Goal: Task Accomplishment & Management: Use online tool/utility

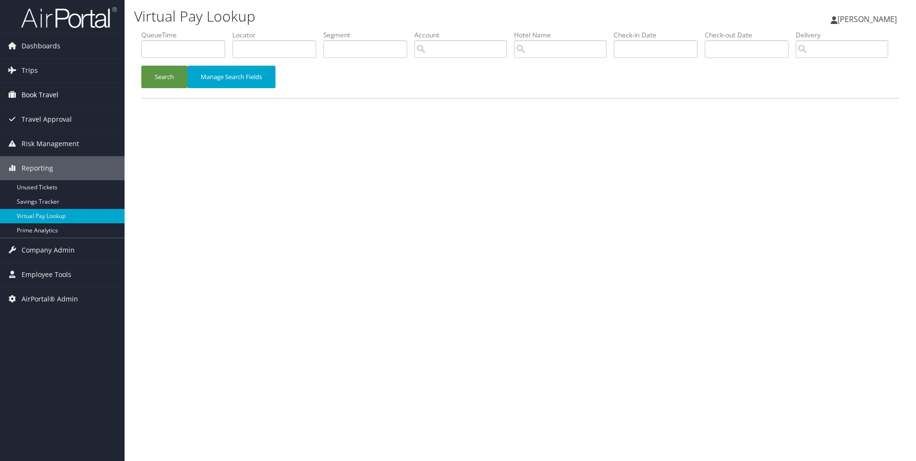
click at [46, 83] on span "Book Travel" at bounding box center [40, 95] width 37 height 24
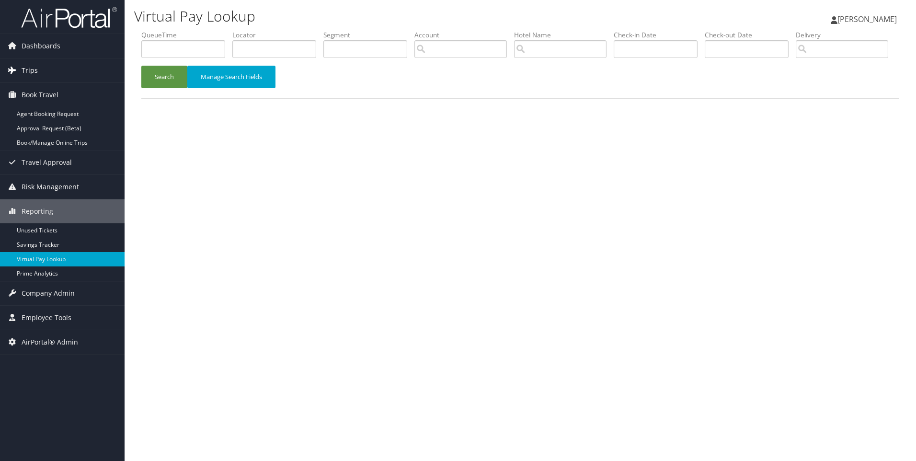
click at [36, 74] on span "Trips" at bounding box center [30, 70] width 16 height 24
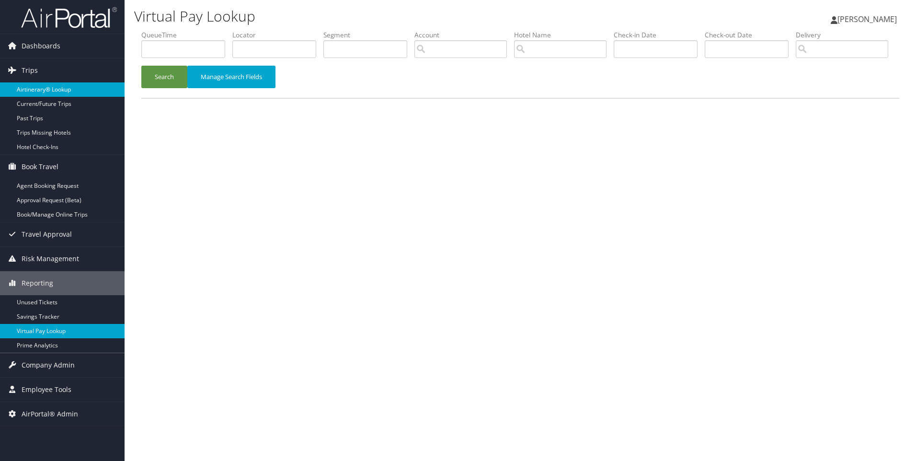
click at [36, 93] on link "Airtinerary® Lookup" at bounding box center [62, 89] width 125 height 14
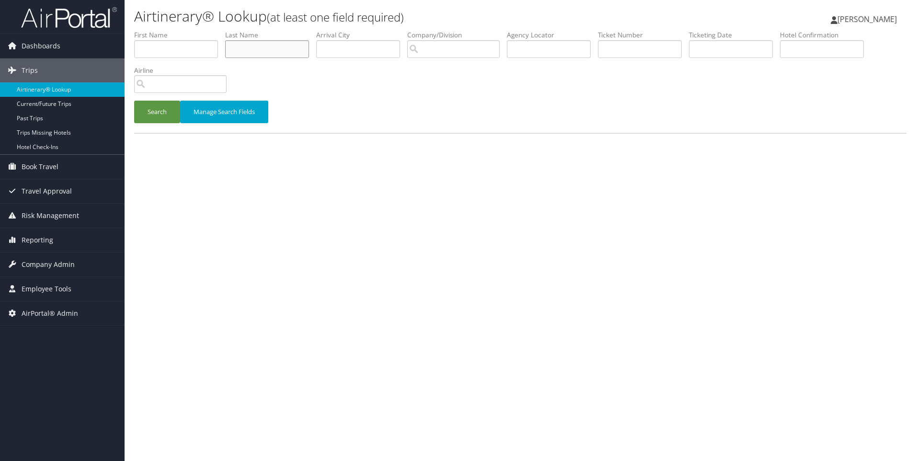
click at [269, 53] on input "text" at bounding box center [267, 49] width 84 height 18
paste input "Bertschinger"
type input "Bertschinger"
click at [204, 53] on input "text" at bounding box center [176, 49] width 84 height 18
type input "Emily"
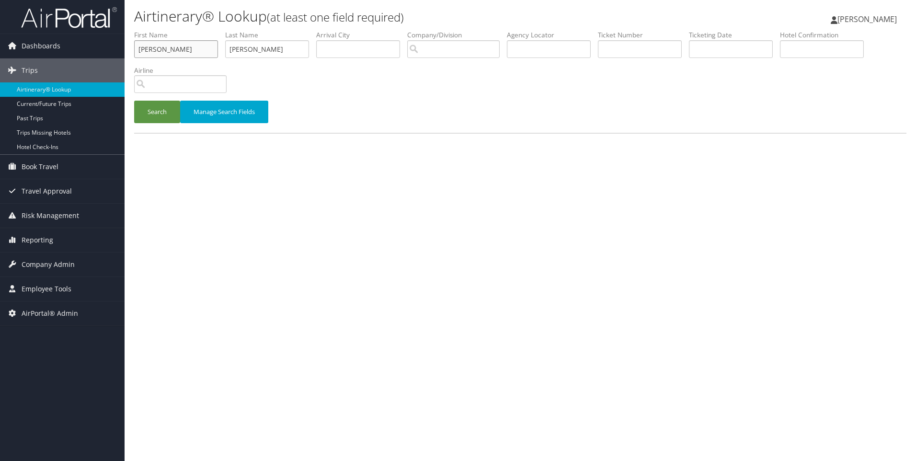
click at [134, 101] on button "Search" at bounding box center [157, 112] width 46 height 23
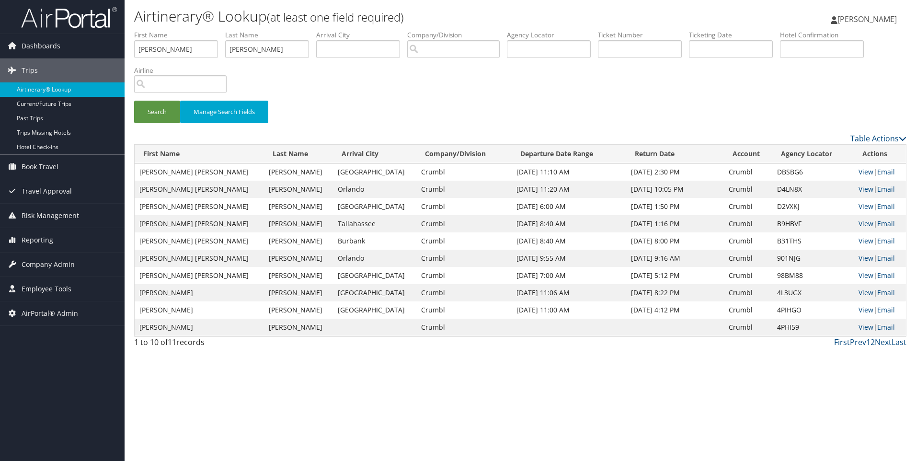
click at [777, 171] on td "DBSBG6" at bounding box center [812, 171] width 81 height 17
copy td "DBSBG6"
click at [38, 231] on span "Reporting" at bounding box center [38, 240] width 32 height 24
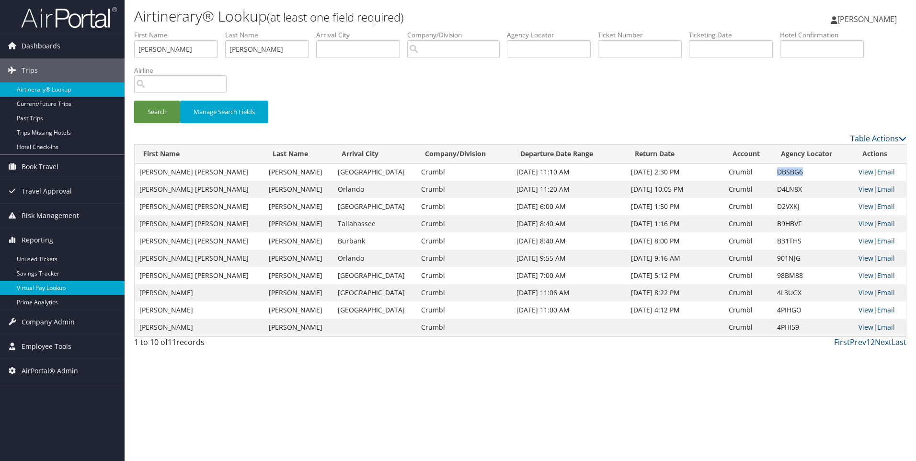
click at [60, 283] on link "Virtual Pay Lookup" at bounding box center [62, 288] width 125 height 14
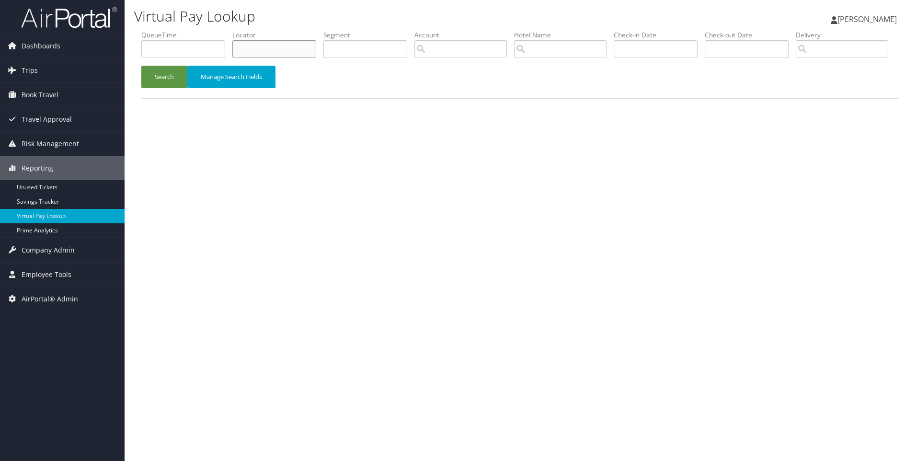
click at [263, 51] on input "text" at bounding box center [274, 49] width 84 height 18
paste input "DBSBG6"
click at [141, 66] on button "Search" at bounding box center [164, 77] width 46 height 23
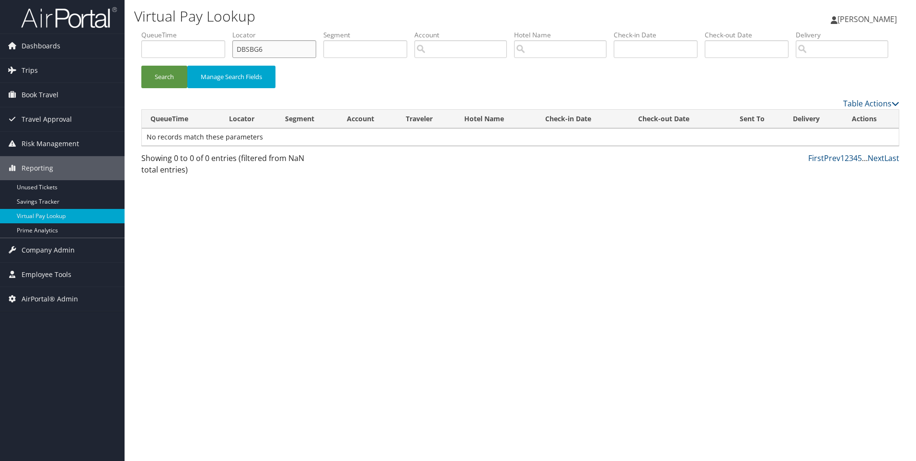
drag, startPoint x: 292, startPoint y: 44, endPoint x: 114, endPoint y: 26, distance: 179.0
click at [114, 26] on div "Dashboards AirPortal 360™ (Manager) AirPortal 360™ (Agent) My Travel Dashboard …" at bounding box center [458, 230] width 916 height 461
paste input "CZ6X4"
type input "DCZ6X4"
click at [141, 66] on button "Search" at bounding box center [164, 77] width 46 height 23
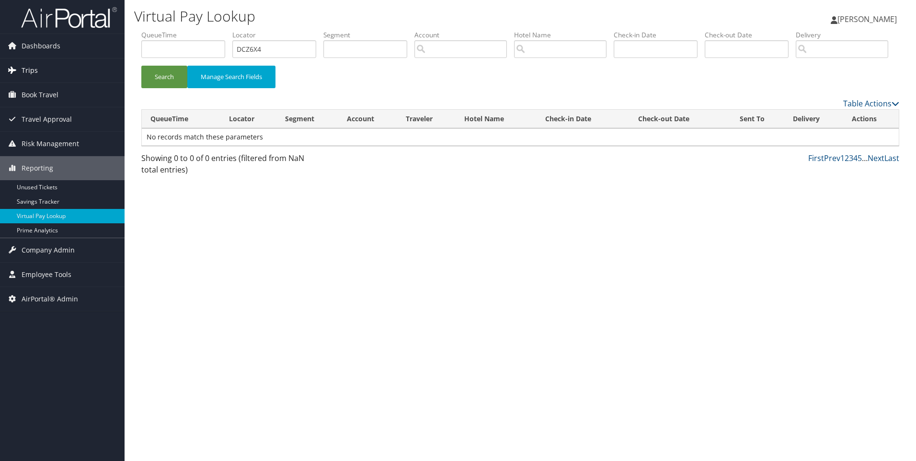
click at [75, 76] on link "Trips" at bounding box center [62, 70] width 125 height 24
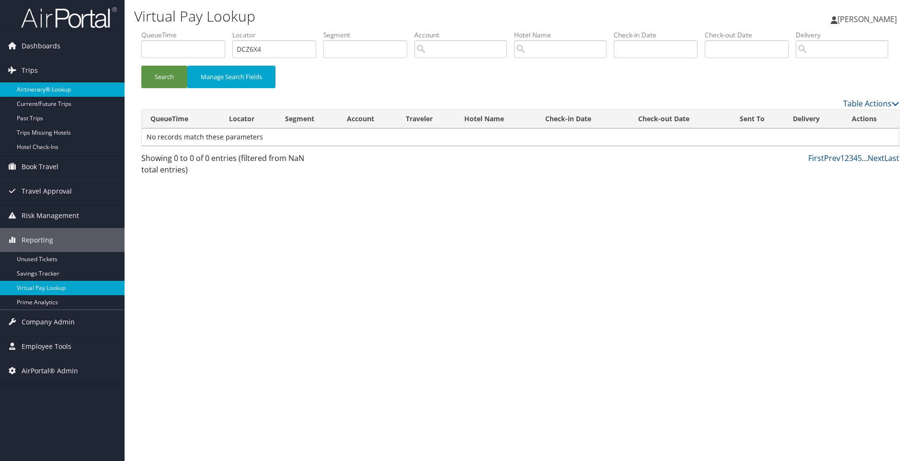
click at [53, 87] on link "Airtinerary® Lookup" at bounding box center [62, 89] width 125 height 14
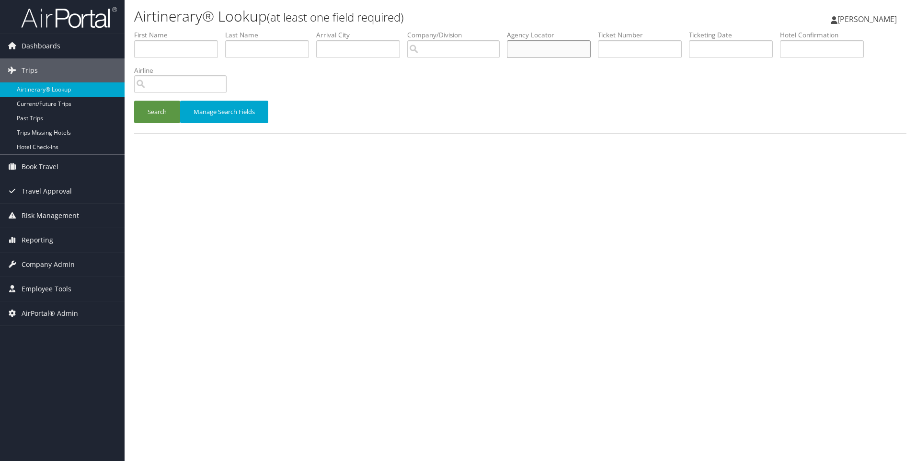
click at [569, 47] on input "text" at bounding box center [549, 49] width 84 height 18
paste input "DCZ6X4"
type input "DCZ6X4"
click at [134, 101] on button "Search" at bounding box center [157, 112] width 46 height 23
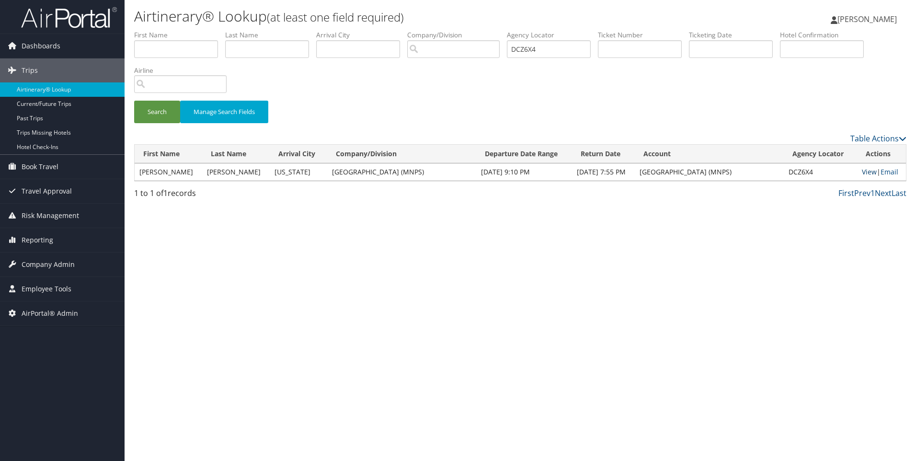
click at [869, 174] on link "View" at bounding box center [869, 171] width 15 height 9
click at [53, 267] on span "Company Admin" at bounding box center [48, 264] width 53 height 24
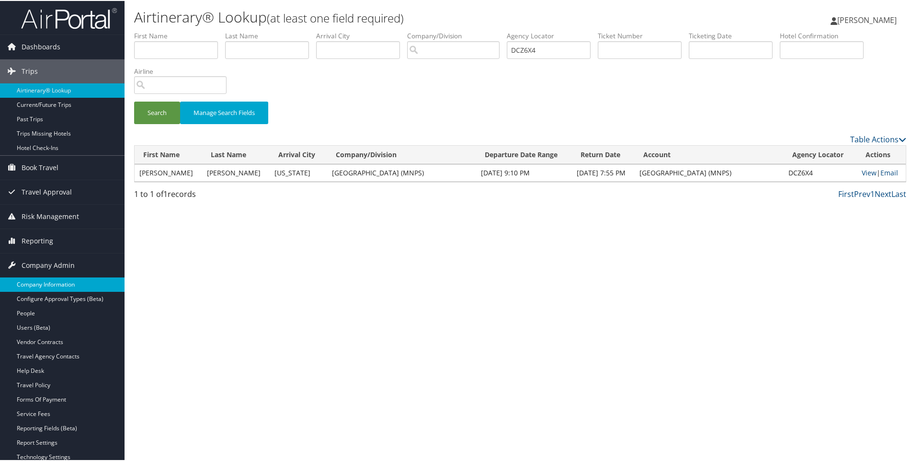
click at [59, 285] on link "Company Information" at bounding box center [62, 283] width 125 height 14
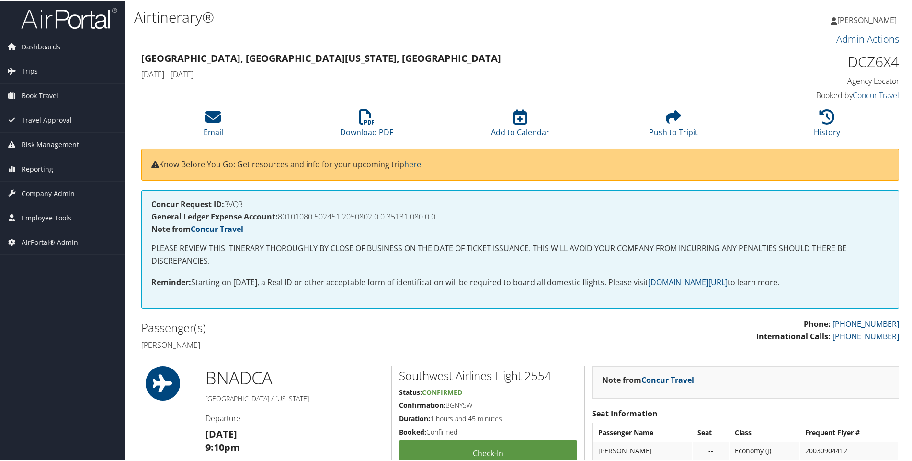
click at [198, 339] on h4 "David s Williams" at bounding box center [327, 344] width 372 height 11
click at [45, 173] on span "Reporting" at bounding box center [38, 168] width 32 height 24
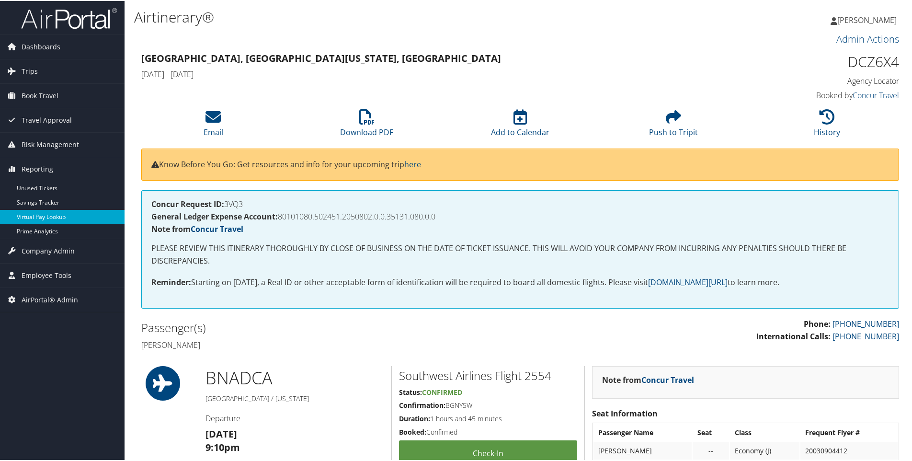
click at [45, 210] on link "Virtual Pay Lookup" at bounding box center [62, 216] width 125 height 14
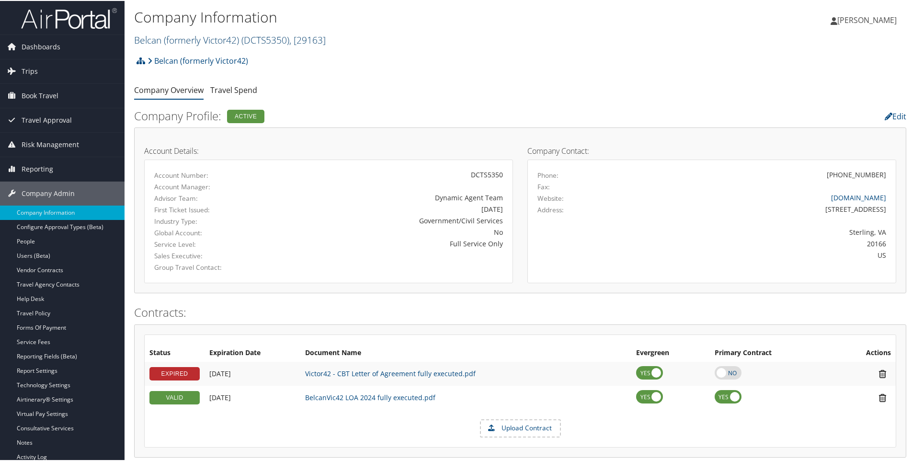
click at [202, 41] on link "Belcan (formerly Victor42) ( DCTS5350 ) , [ 29163 ]" at bounding box center [230, 39] width 192 height 13
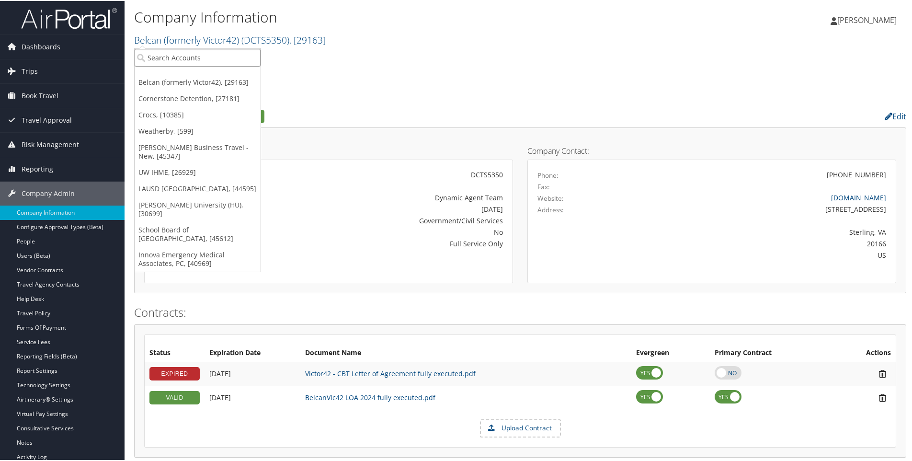
click at [203, 57] on input "search" at bounding box center [198, 57] width 126 height 18
type input "metro"
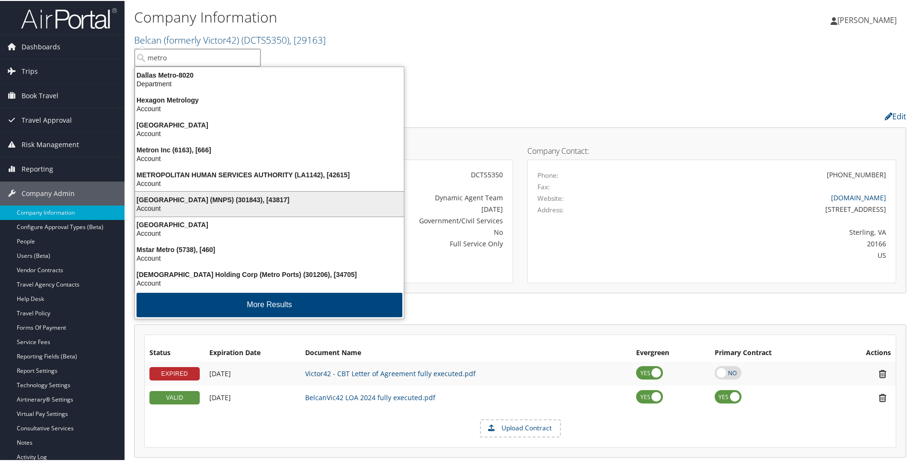
click at [306, 205] on div "Account" at bounding box center [269, 207] width 280 height 9
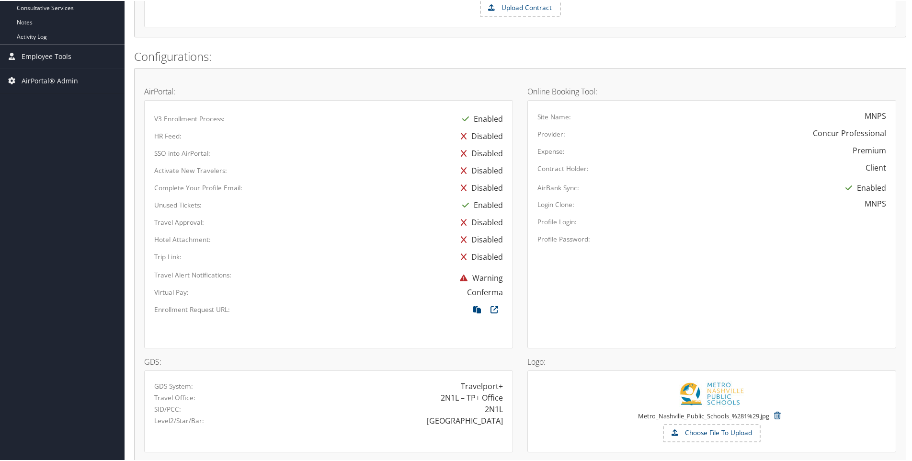
scroll to position [543, 0]
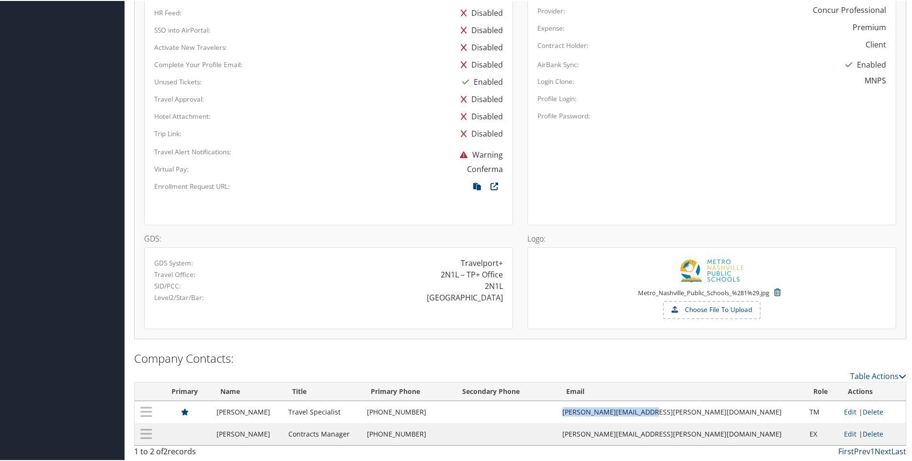
drag, startPoint x: 735, startPoint y: 407, endPoint x: 618, endPoint y: 411, distance: 116.5
click at [618, 411] on td "[PERSON_NAME][EMAIL_ADDRESS][PERSON_NAME][DOMAIN_NAME]" at bounding box center [680, 411] width 247 height 22
copy td "[PERSON_NAME][EMAIL_ADDRESS][PERSON_NAME][DOMAIN_NAME]"
drag, startPoint x: 467, startPoint y: 413, endPoint x: 399, endPoint y: 408, distance: 68.2
click at [399, 408] on td "(615) 259-8750" at bounding box center [407, 411] width 91 height 22
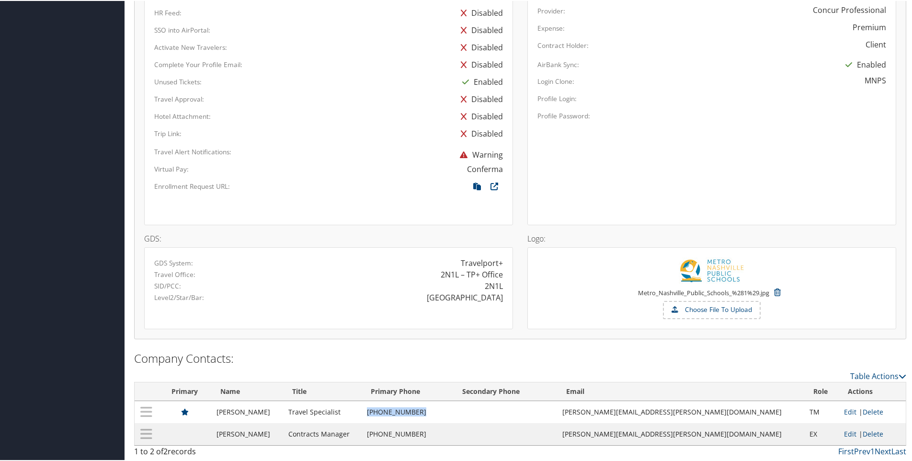
copy td "(615) 259-8750"
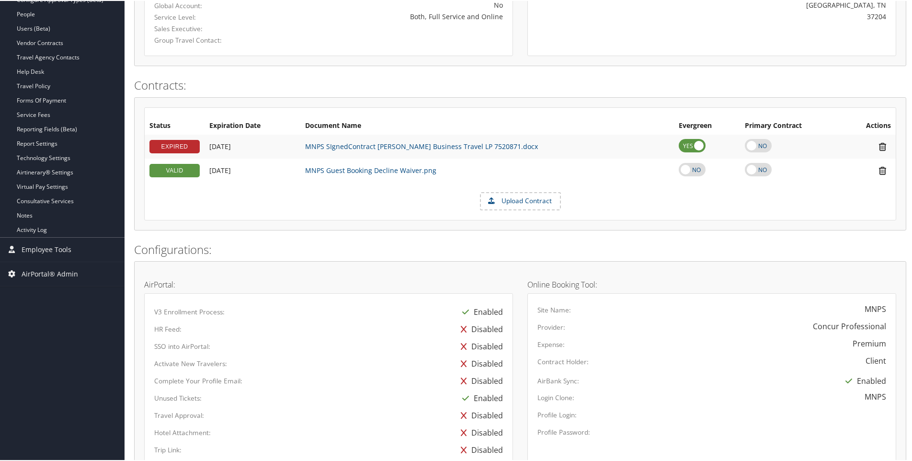
scroll to position [81, 0]
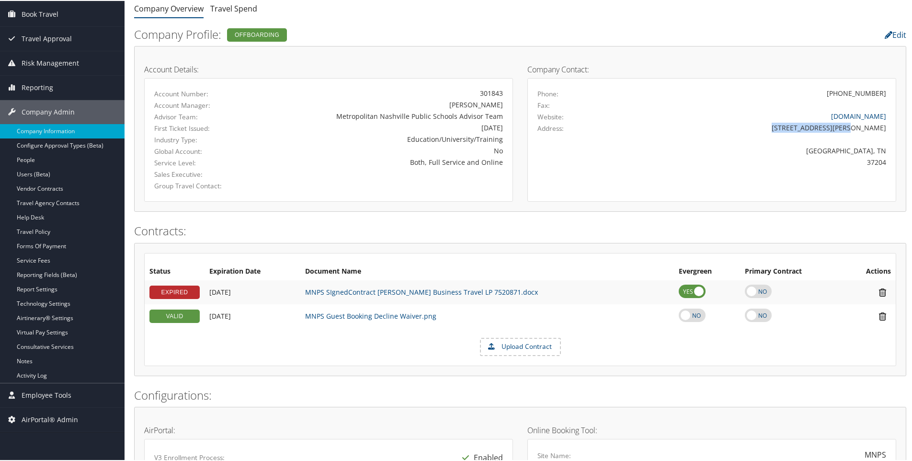
drag, startPoint x: 809, startPoint y: 123, endPoint x: 887, endPoint y: 122, distance: 78.1
click at [887, 122] on div "2601 Bransford Avenue" at bounding box center [757, 127] width 272 height 10
copy div "2601 Bransford Avenue"
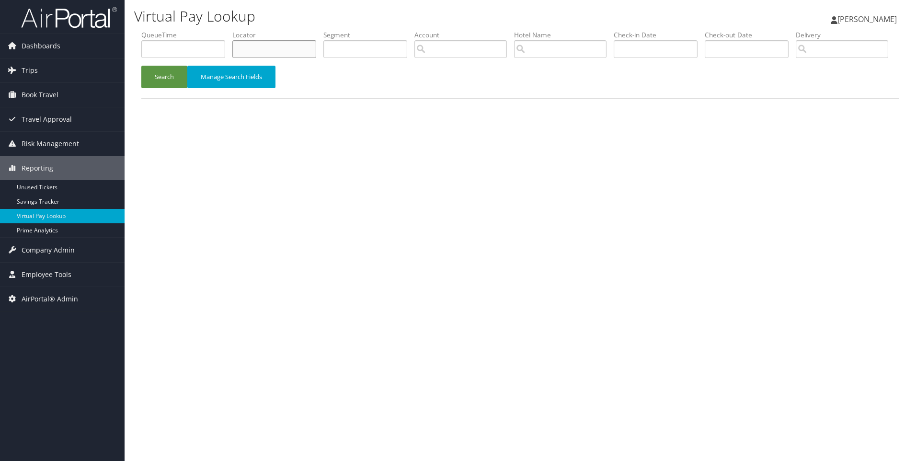
click at [285, 42] on input "text" at bounding box center [274, 49] width 84 height 18
paste input "DCYY6N"
type input "DCYY6N"
click at [141, 66] on button "Search" at bounding box center [164, 77] width 46 height 23
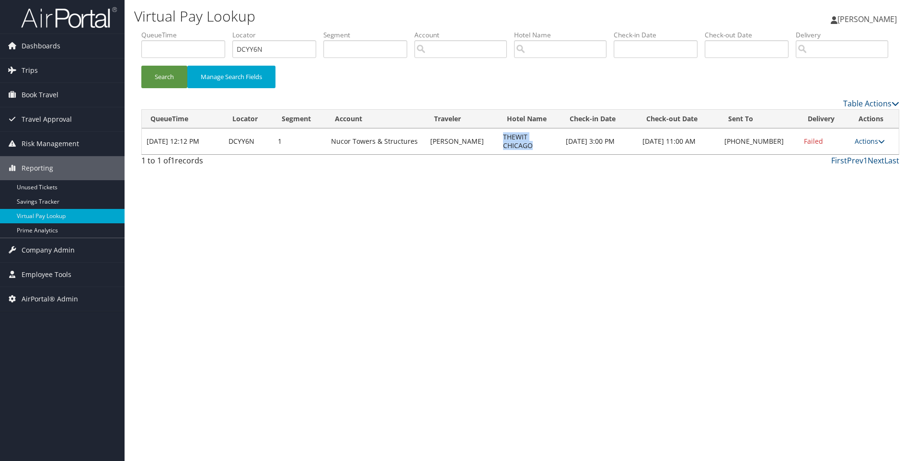
drag, startPoint x: 557, startPoint y: 170, endPoint x: 495, endPoint y: 178, distance: 62.7
click at [498, 154] on td "THEWIT CHICAGO" at bounding box center [529, 141] width 62 height 26
copy td "THEWIT CHICAGO"
click at [870, 146] on link "Actions" at bounding box center [869, 140] width 30 height 9
click at [852, 159] on link "Resend" at bounding box center [839, 151] width 82 height 16
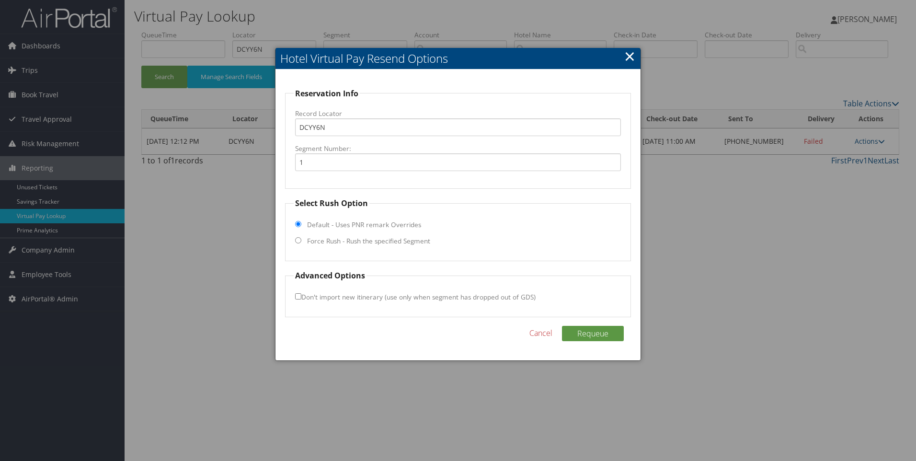
click at [301, 241] on fieldset "Select Rush Option Default - Uses PNR remark Overrides Force Rush - Rush the sp…" at bounding box center [458, 229] width 346 height 64
click at [297, 239] on input "Force Rush - Rush the specified Segment" at bounding box center [298, 240] width 6 height 6
radio input "true"
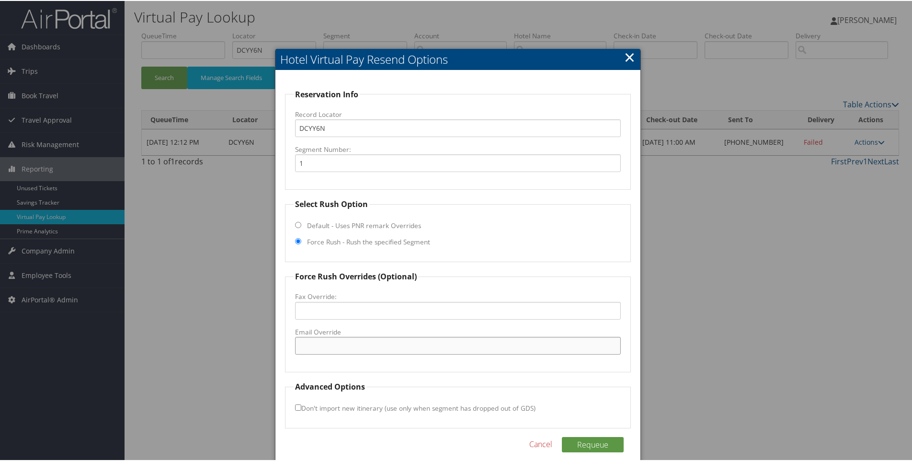
click at [316, 351] on input "Email Override" at bounding box center [458, 345] width 326 height 18
paste input "CHIWT_Hotel@hilton.com"
type input "CHIWT_Hotel@hilton.com"
click at [599, 448] on button "Requeue" at bounding box center [593, 443] width 62 height 15
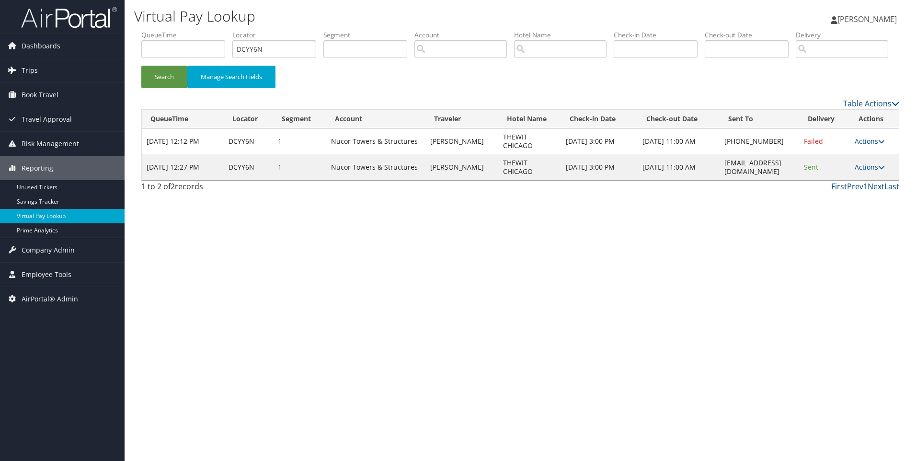
click at [24, 69] on span "Trips" at bounding box center [30, 70] width 16 height 24
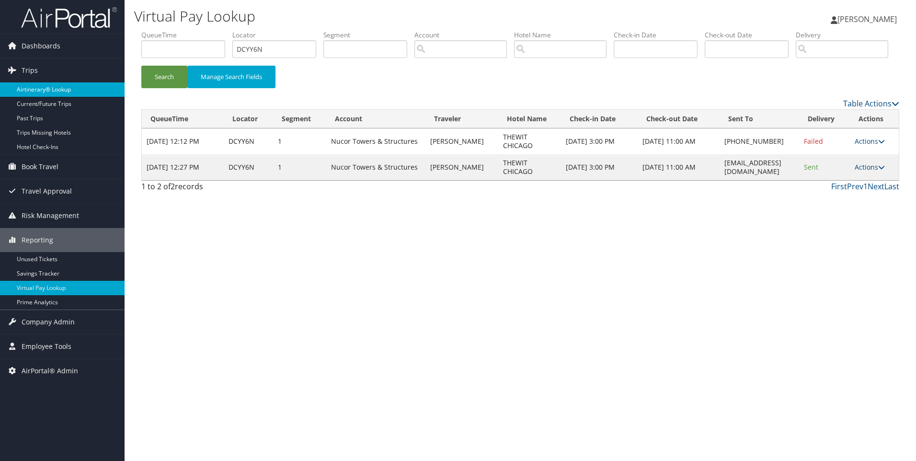
click at [25, 89] on link "Airtinerary® Lookup" at bounding box center [62, 89] width 125 height 14
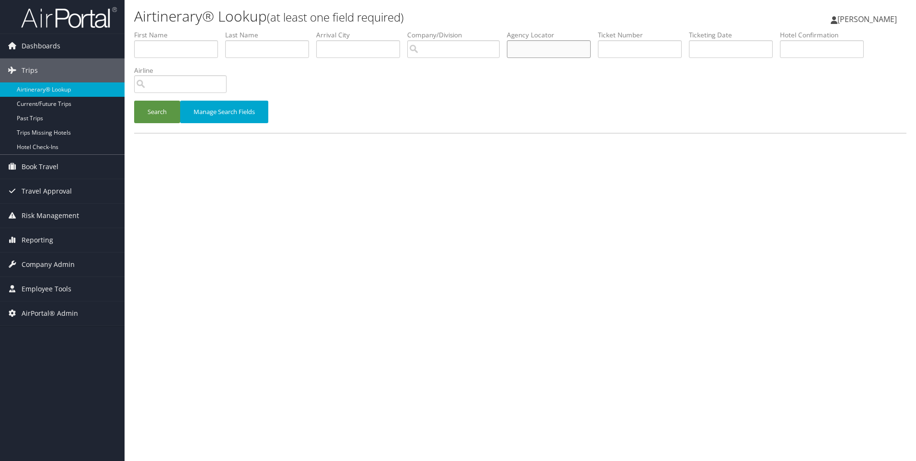
click at [551, 54] on input "text" at bounding box center [549, 49] width 84 height 18
paste input "DCKTVM"
type input "DCKTVM"
click at [134, 101] on button "Search" at bounding box center [157, 112] width 46 height 23
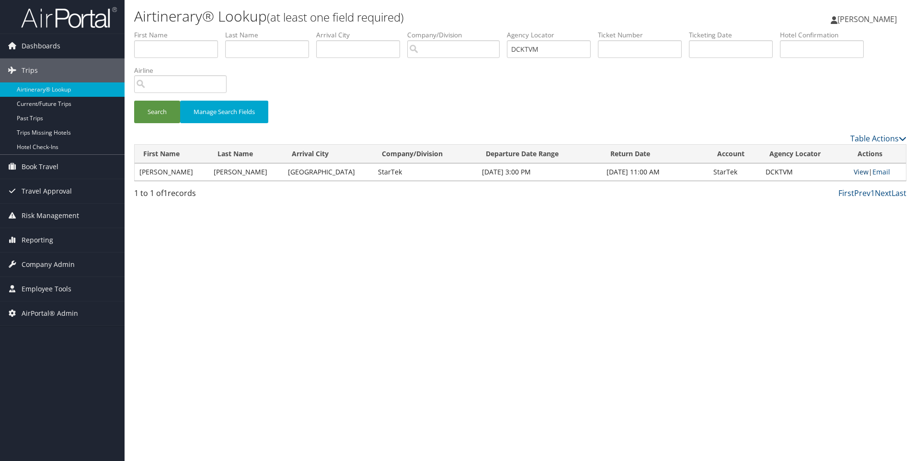
click at [853, 175] on link "View" at bounding box center [860, 171] width 15 height 9
click at [46, 262] on span "Company Admin" at bounding box center [48, 264] width 53 height 24
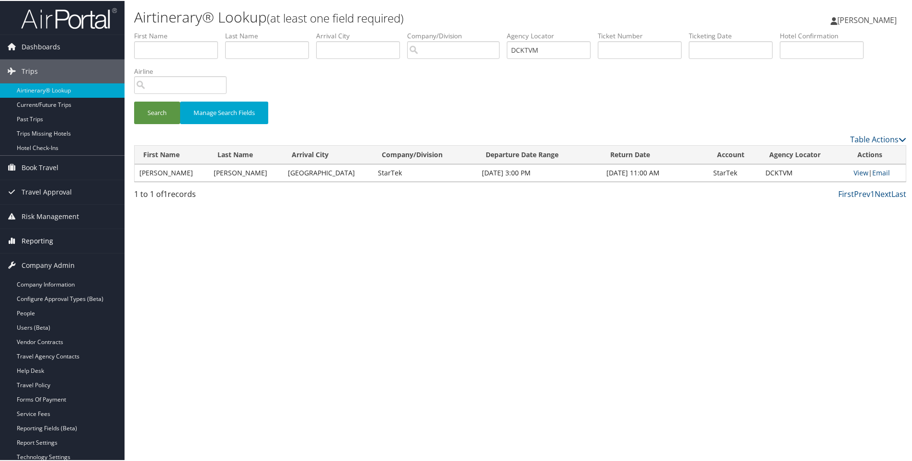
click at [40, 235] on span "Reporting" at bounding box center [38, 240] width 32 height 24
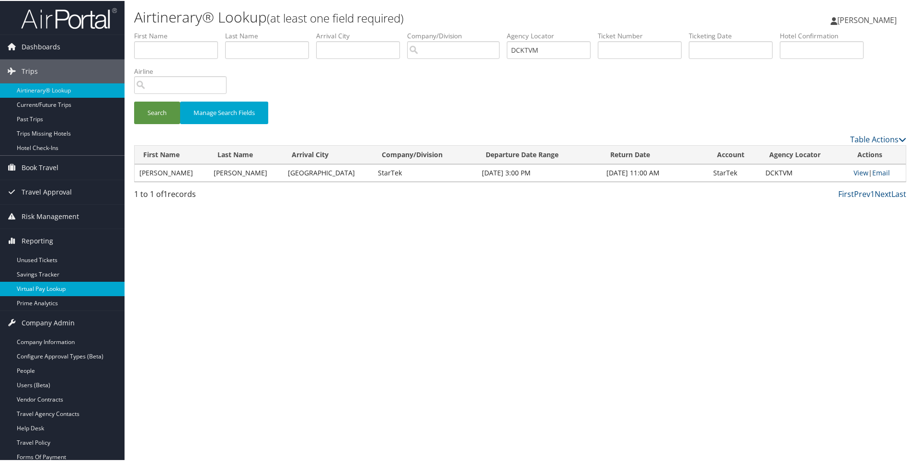
click at [50, 283] on link "Virtual Pay Lookup" at bounding box center [62, 288] width 125 height 14
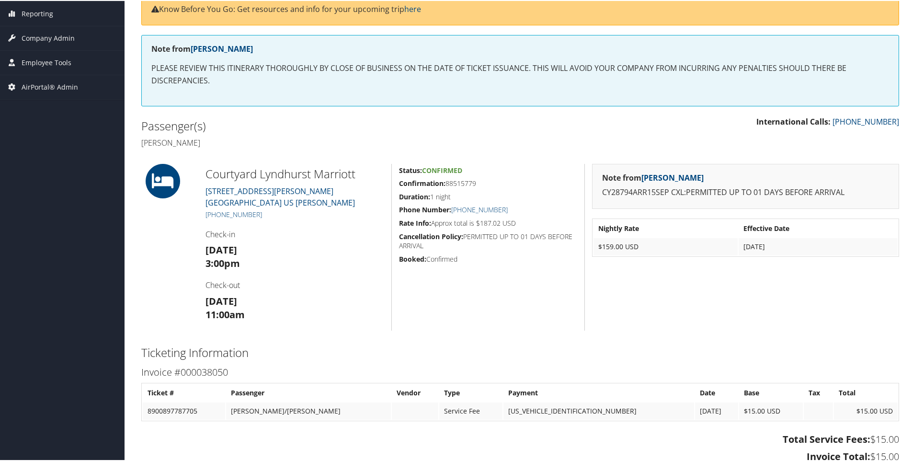
scroll to position [156, 0]
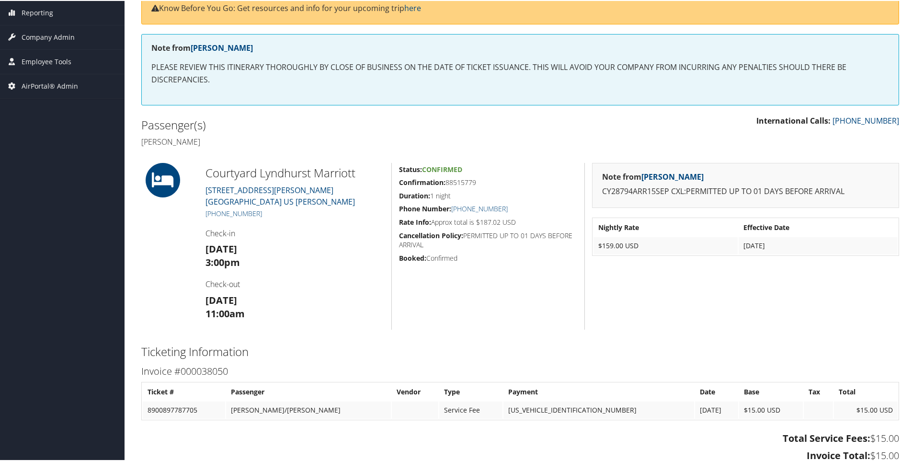
click at [170, 136] on h4 "[PERSON_NAME]" at bounding box center [327, 141] width 372 height 11
click at [209, 136] on h4 "Wendyann Hornak" at bounding box center [327, 141] width 372 height 11
copy h4 "Hornak"
click at [160, 141] on h4 "Wendyann Hornak" at bounding box center [327, 141] width 372 height 11
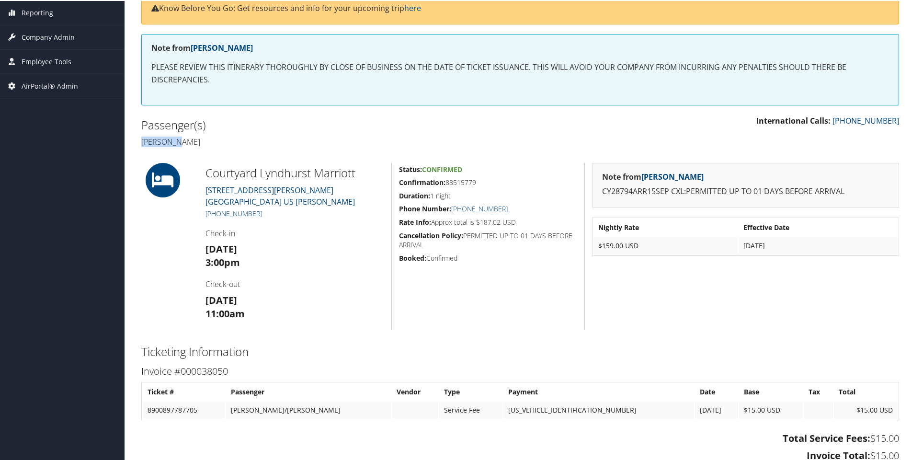
click at [160, 141] on h4 "Wendyann Hornak" at bounding box center [327, 141] width 372 height 11
copy h4 "Wendyann"
drag, startPoint x: 366, startPoint y: 170, endPoint x: 183, endPoint y: 173, distance: 183.0
click at [183, 173] on div "Courtyard Lyndhurst Marriott 1 POLITO AVENUE Lyndhurst NJ 07071 US Berge +1 (20…" at bounding box center [520, 245] width 772 height 167
copy div "Courtyard Lyndhurst Marriott"
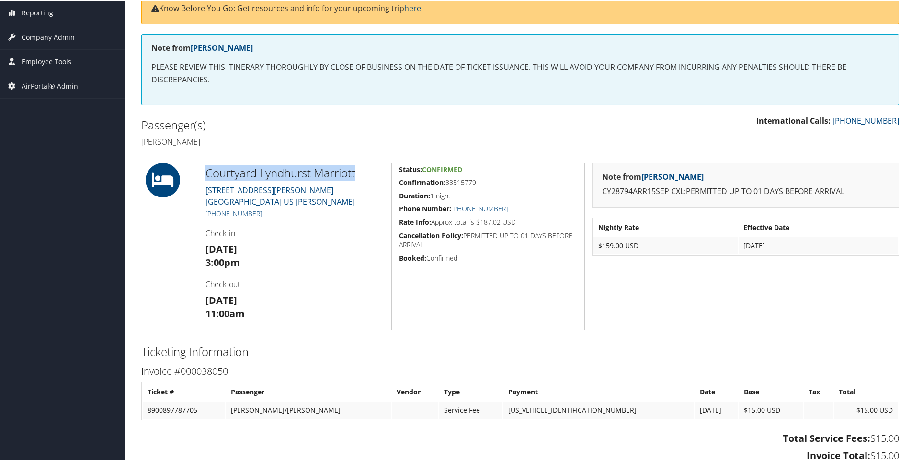
scroll to position [0, 0]
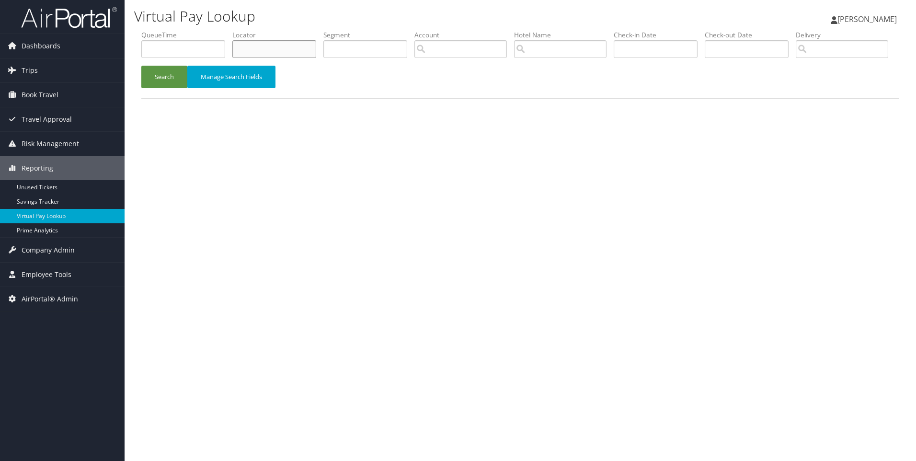
click at [268, 46] on input "text" at bounding box center [274, 49] width 84 height 18
paste input "D98QYT"
click at [141, 66] on button "Search" at bounding box center [164, 77] width 46 height 23
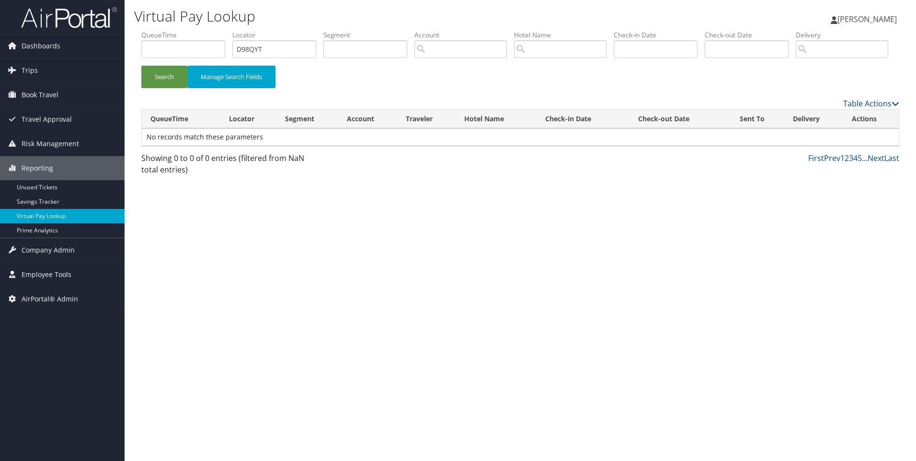
click at [154, 98] on div "Search Manage Search Fields" at bounding box center [520, 82] width 772 height 32
click at [54, 248] on span "Company Admin" at bounding box center [48, 250] width 53 height 24
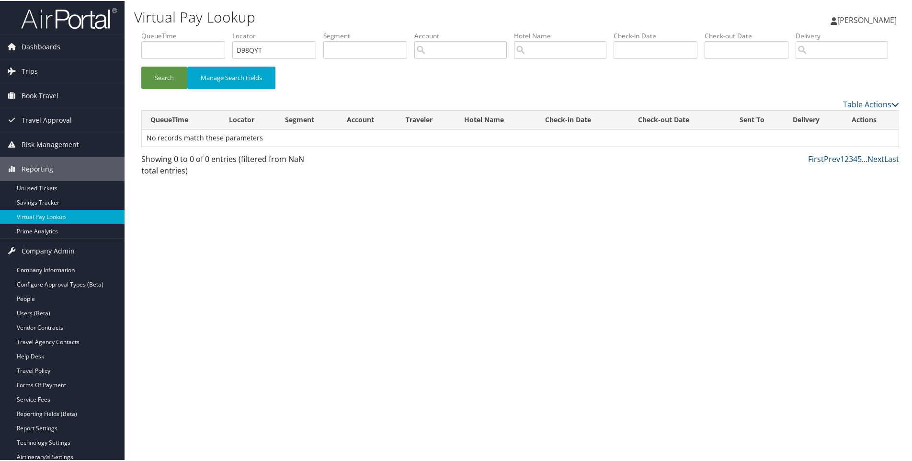
click at [393, 98] on div "Search Manage Search Fields" at bounding box center [520, 82] width 772 height 32
drag, startPoint x: 256, startPoint y: 50, endPoint x: 194, endPoint y: 56, distance: 61.5
click at [194, 30] on ul "QueueTime Locator D98QYT Segment Account Traveler Hotel Name Check-in Date Chec…" at bounding box center [520, 30] width 758 height 0
paste input "CKTVM"
click at [141, 66] on button "Search" at bounding box center [164, 77] width 46 height 23
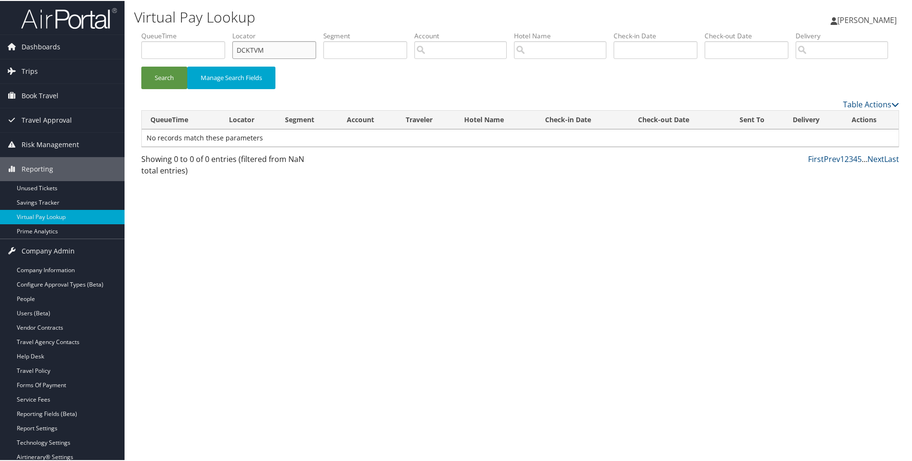
type input "DCKTVM"
click at [141, 66] on button "Search" at bounding box center [164, 77] width 46 height 23
click at [36, 69] on span "Trips" at bounding box center [30, 70] width 16 height 24
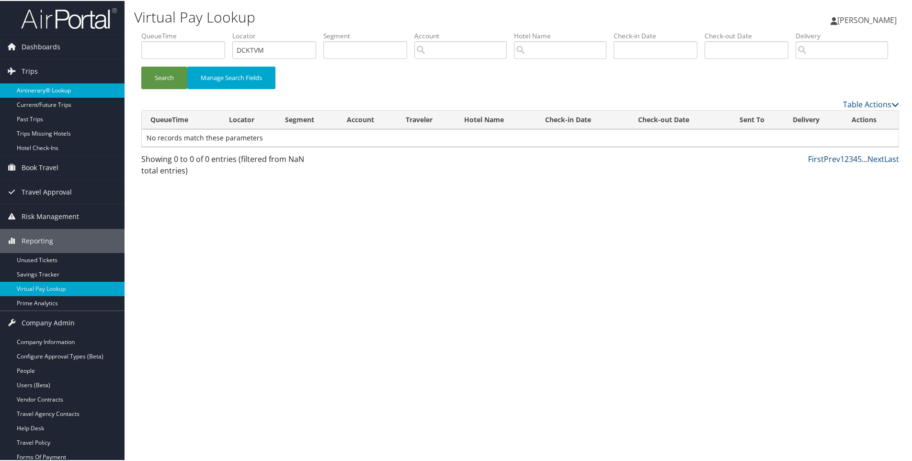
click at [52, 91] on link "Airtinerary® Lookup" at bounding box center [62, 89] width 125 height 14
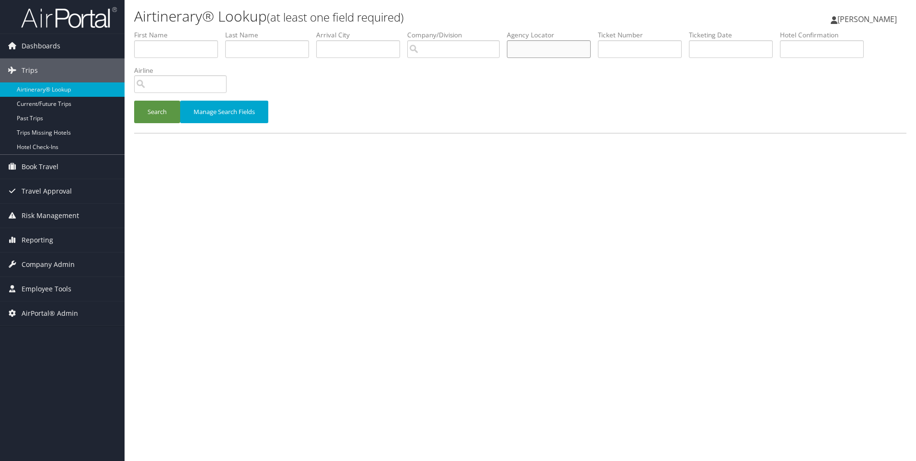
click at [568, 51] on input "text" at bounding box center [549, 49] width 84 height 18
paste input "DCKTVM"
type input "DCKTVM"
click at [134, 101] on button "Search" at bounding box center [157, 112] width 46 height 23
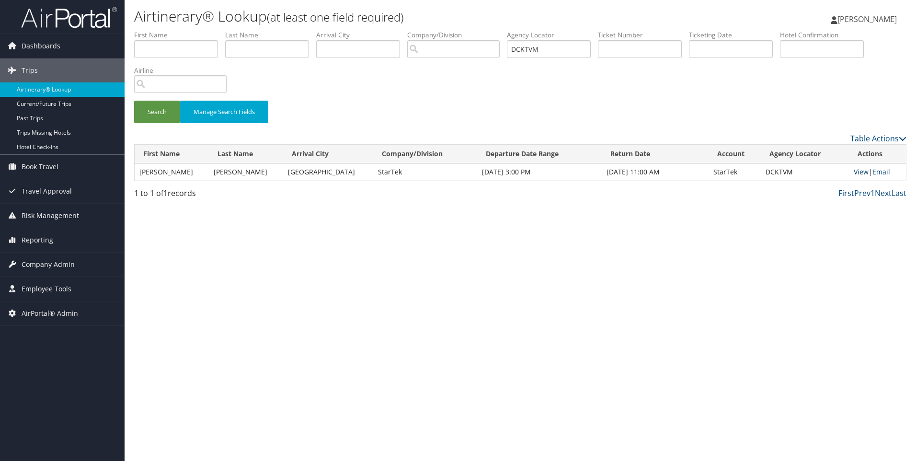
click at [856, 173] on link "View" at bounding box center [860, 171] width 15 height 9
click at [54, 240] on link "Reporting" at bounding box center [62, 240] width 125 height 24
click at [63, 329] on span "Company Admin" at bounding box center [48, 322] width 53 height 24
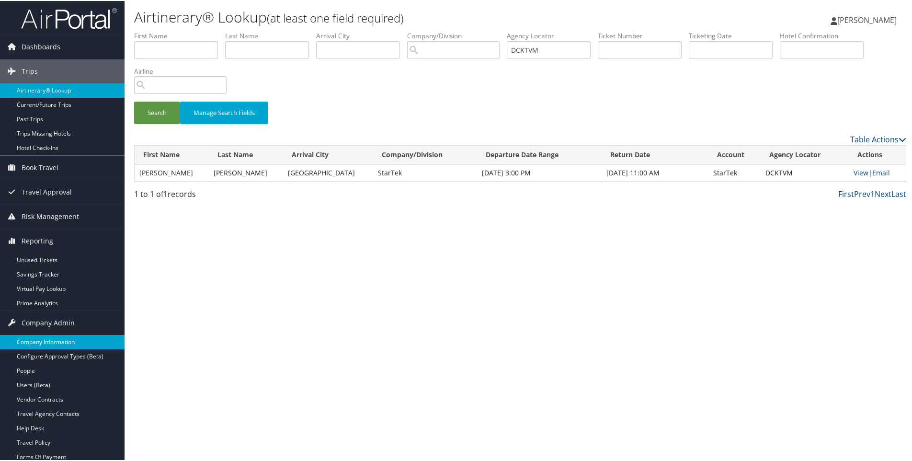
click at [38, 344] on link "Company Information" at bounding box center [62, 341] width 125 height 14
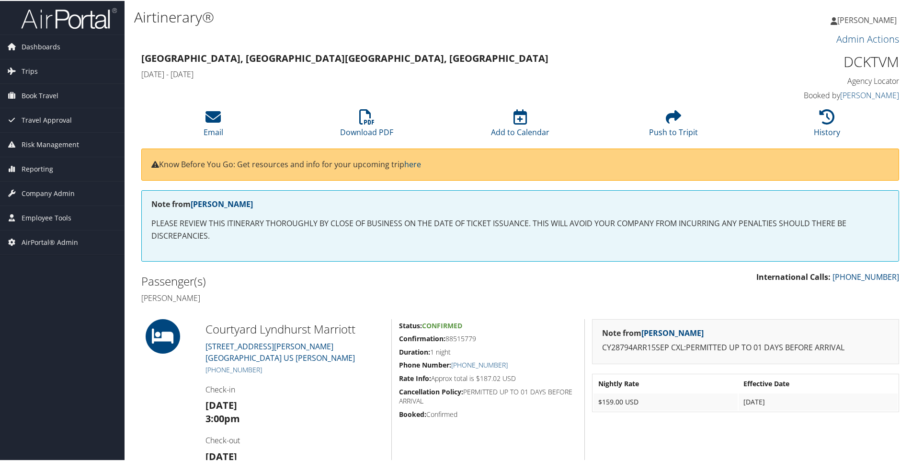
click at [199, 304] on div "Passenger(s) Wendyann Hornak" at bounding box center [327, 288] width 386 height 36
copy h4 "Hornak"
drag, startPoint x: 369, startPoint y: 336, endPoint x: 207, endPoint y: 326, distance: 161.7
click at [207, 326] on h2 "Courtyard Lyndhurst Marriott" at bounding box center [294, 328] width 179 height 16
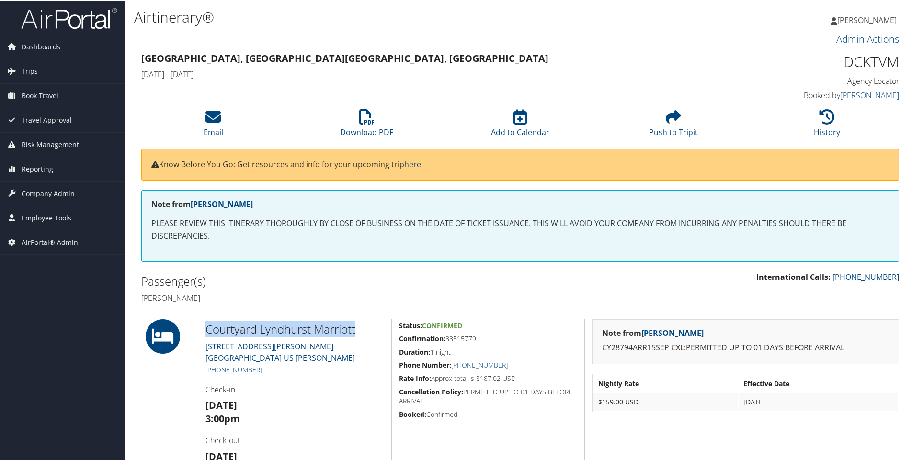
copy h2 "Courtyard Lyndhurst Marriott"
click at [45, 180] on span "Reporting" at bounding box center [38, 168] width 32 height 24
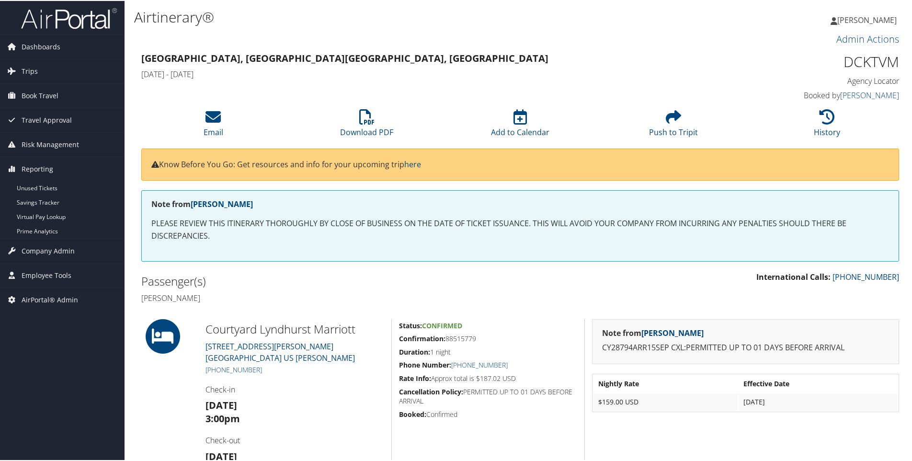
click at [316, 52] on h3 "Newark, NJ Newark, NJ" at bounding box center [423, 57] width 565 height 13
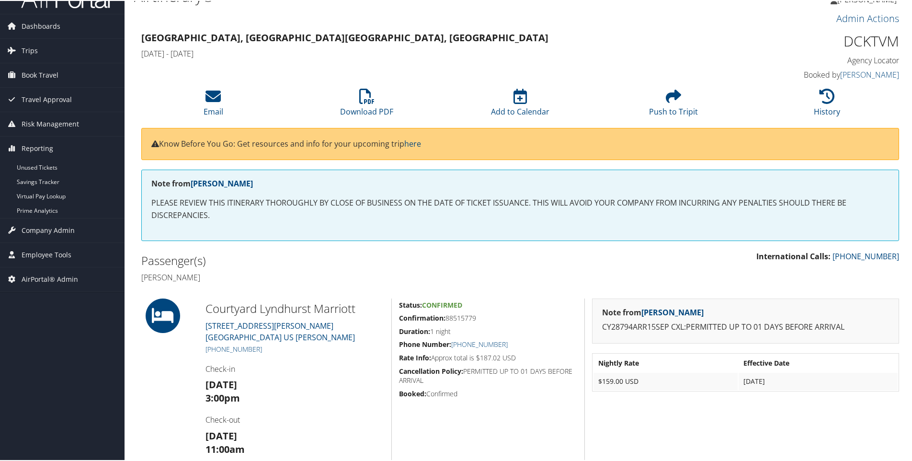
scroll to position [13, 0]
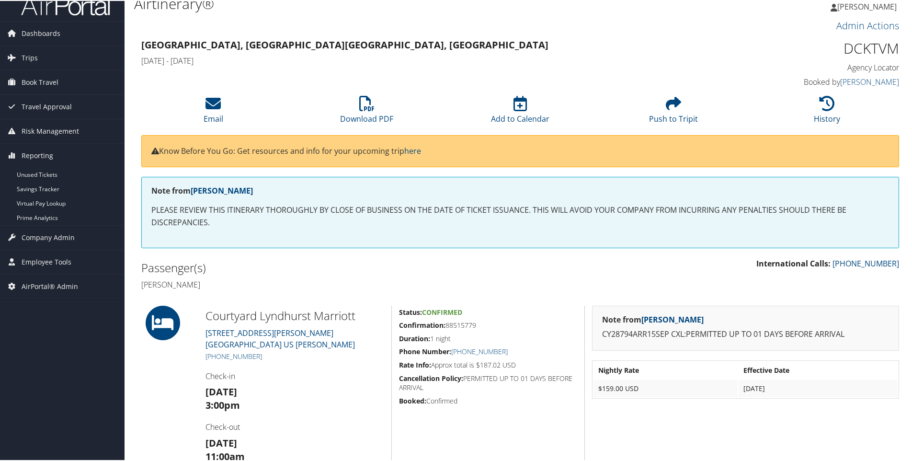
click at [461, 320] on h5 "Confirmation: 88515779" at bounding box center [488, 324] width 178 height 10
copy h5 "88515779"
click at [52, 56] on link "Trips" at bounding box center [62, 57] width 125 height 24
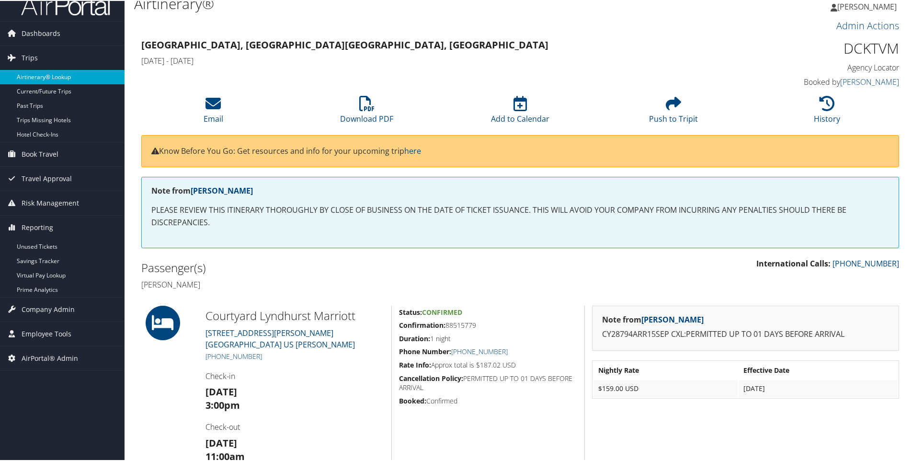
click at [52, 72] on link "Airtinerary® Lookup" at bounding box center [62, 76] width 125 height 14
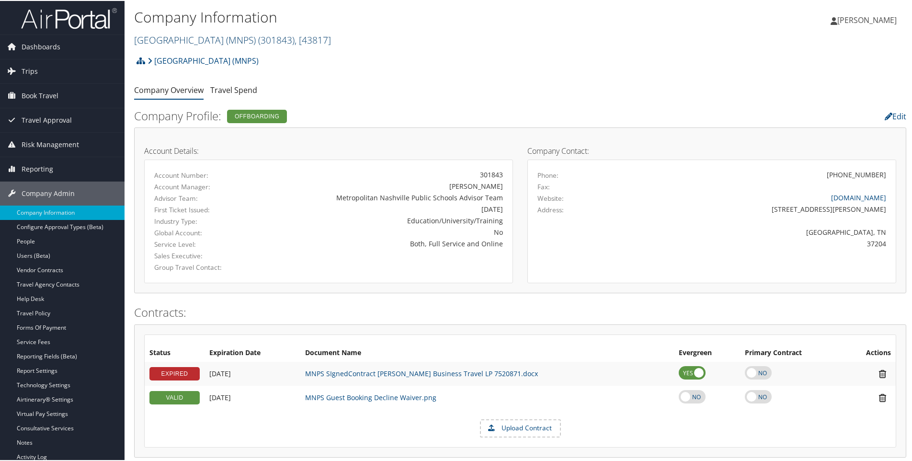
click at [186, 42] on link "[GEOGRAPHIC_DATA] (MNPS) ( 301843 ) , [ 43817 ]" at bounding box center [232, 39] width 197 height 13
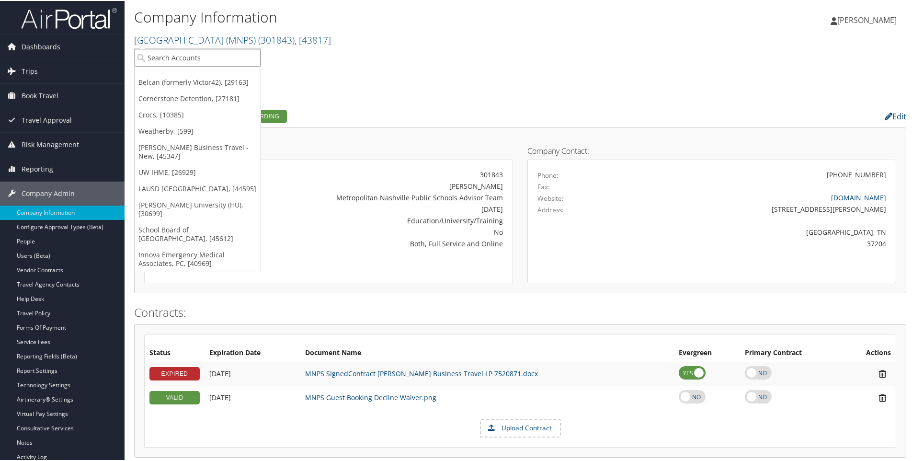
click at [185, 60] on input "search" at bounding box center [198, 57] width 126 height 18
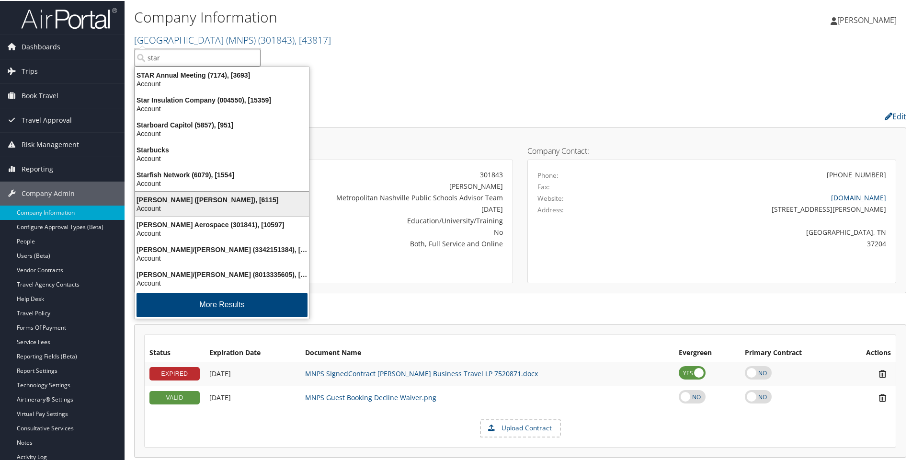
type input "start"
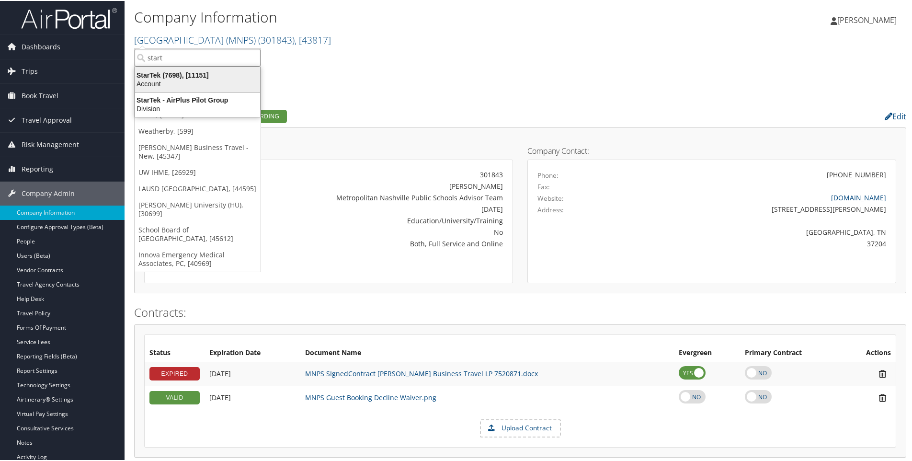
click at [171, 85] on div "Account" at bounding box center [197, 83] width 136 height 9
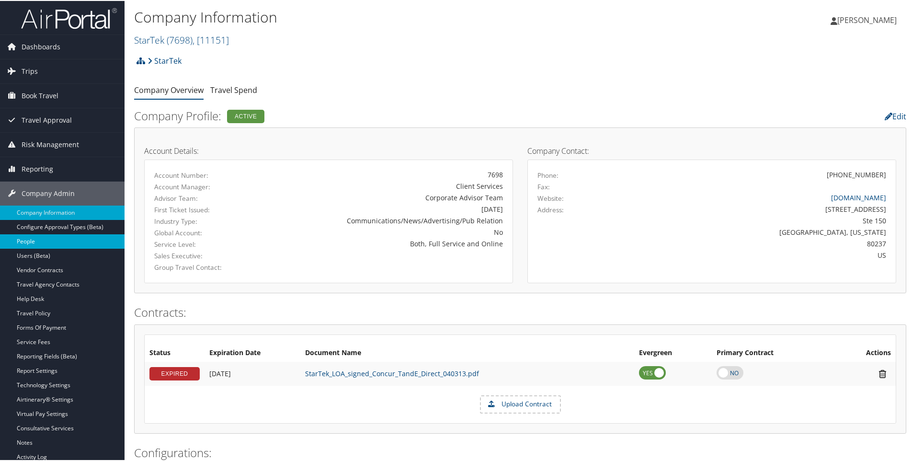
click at [28, 238] on link "People" at bounding box center [62, 240] width 125 height 14
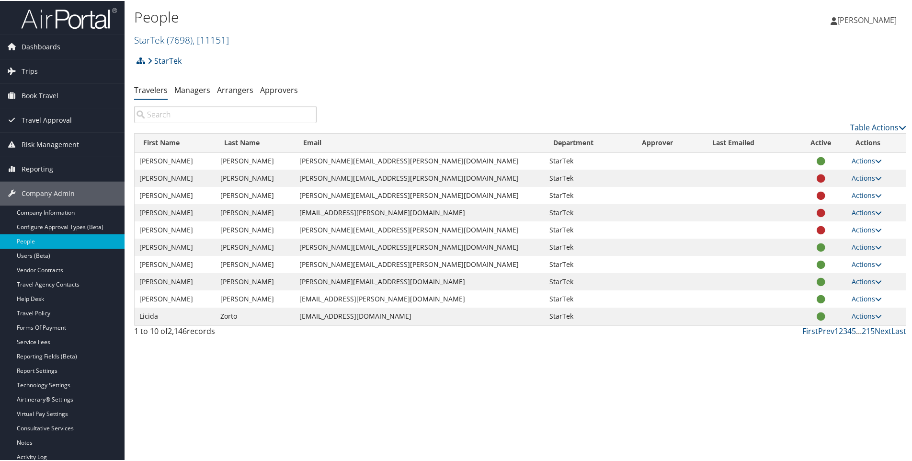
click at [182, 117] on input "search" at bounding box center [225, 113] width 182 height 17
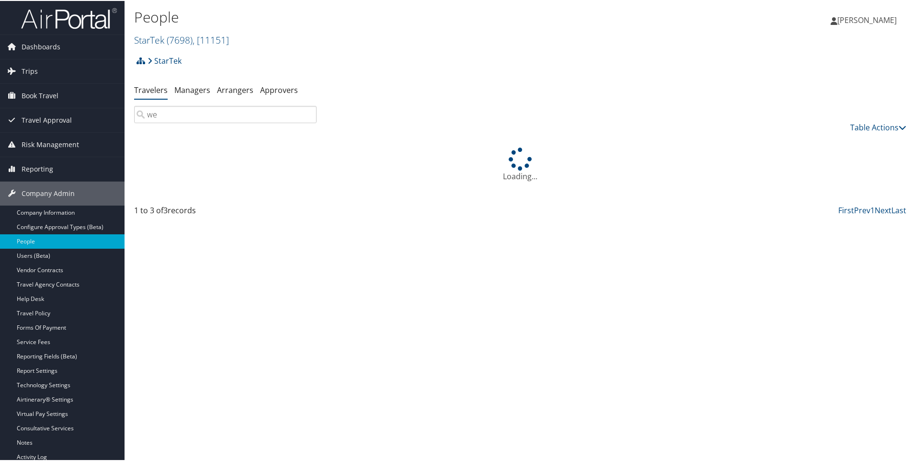
type input "w"
type input "h"
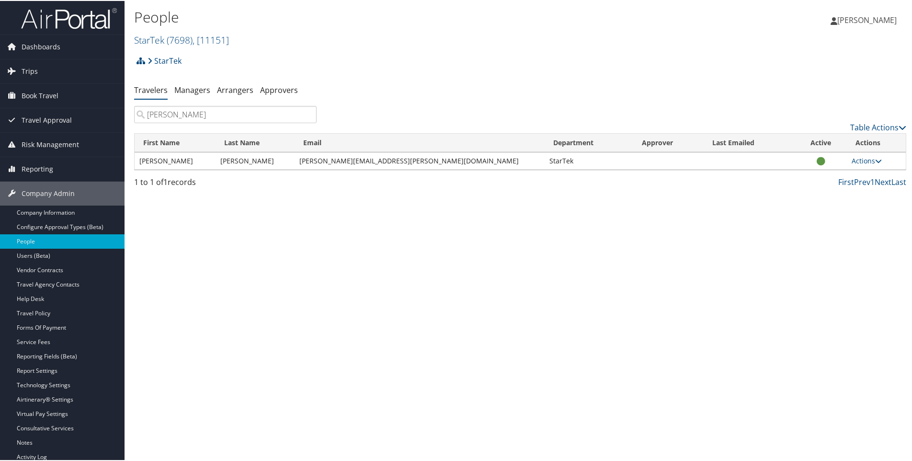
type input "[PERSON_NAME]"
click at [57, 212] on link "Company Information" at bounding box center [62, 211] width 125 height 14
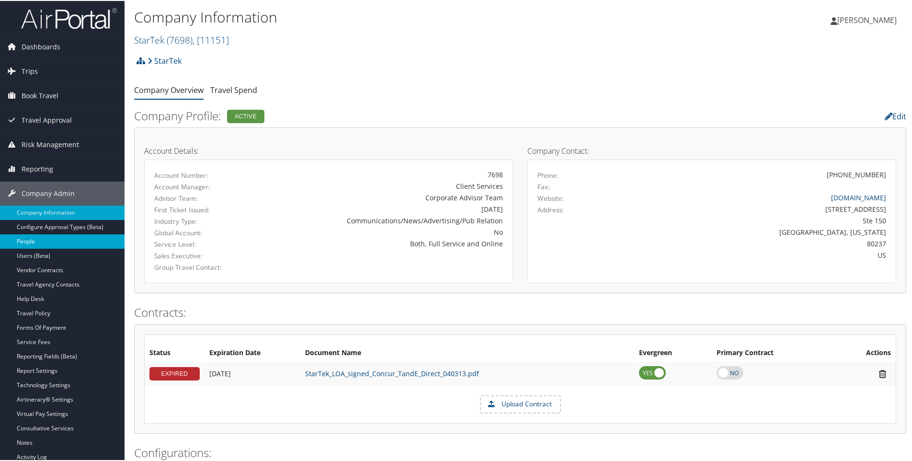
click at [41, 247] on link "People" at bounding box center [62, 240] width 125 height 14
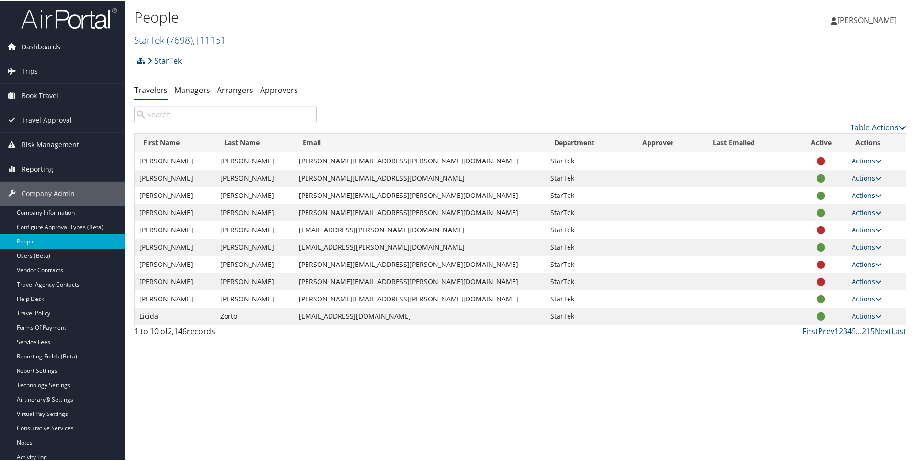
click at [38, 44] on span "Dashboards" at bounding box center [41, 46] width 39 height 24
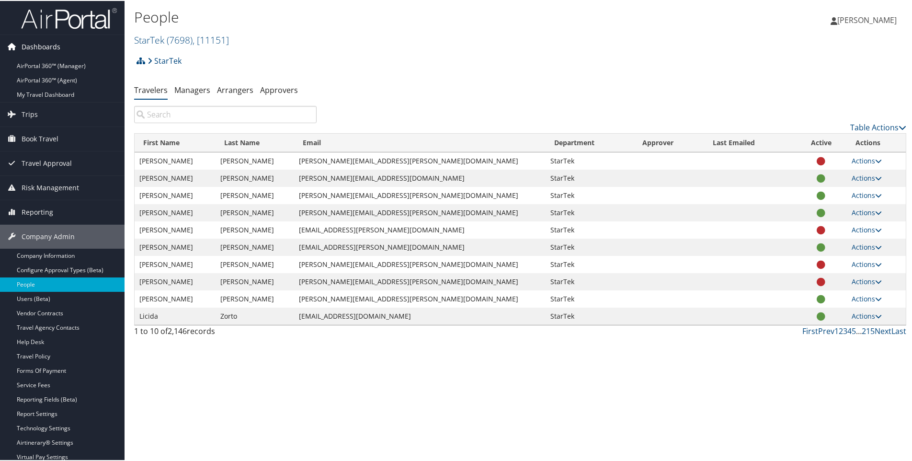
click at [38, 44] on span "Dashboards" at bounding box center [41, 46] width 39 height 24
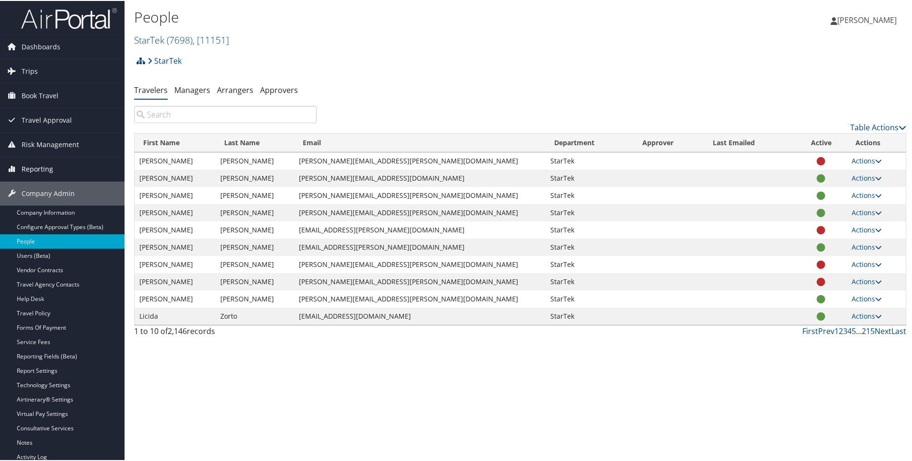
click at [68, 174] on link "Reporting" at bounding box center [62, 168] width 125 height 24
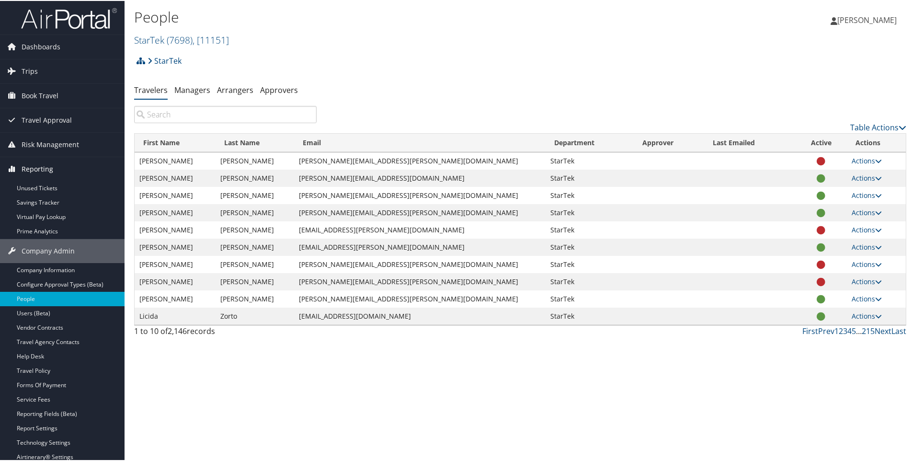
click at [68, 174] on link "Reporting" at bounding box center [62, 168] width 125 height 24
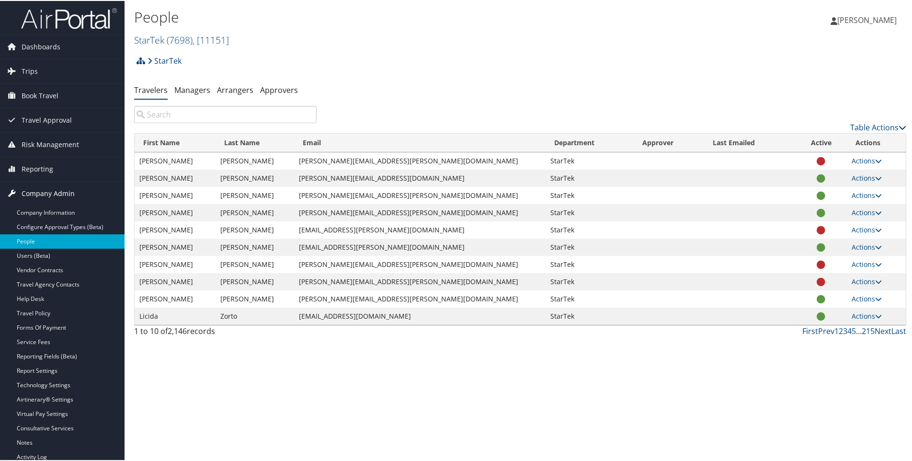
click at [72, 199] on span "Company Admin" at bounding box center [48, 193] width 53 height 24
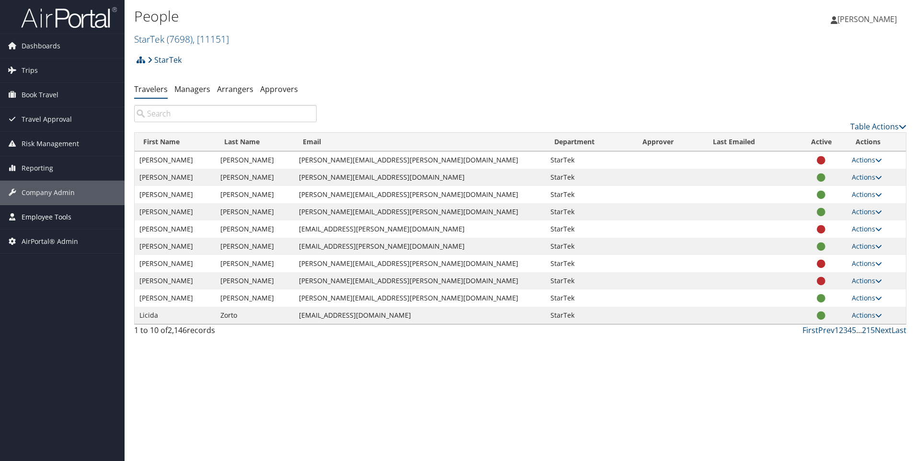
click at [70, 209] on span "Employee Tools" at bounding box center [47, 217] width 50 height 24
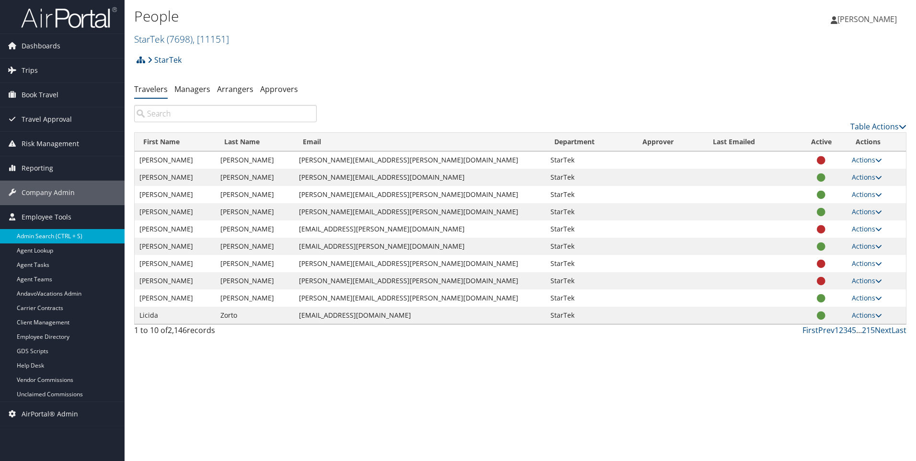
click at [69, 237] on link "Admin Search (CTRL + S)" at bounding box center [62, 236] width 125 height 14
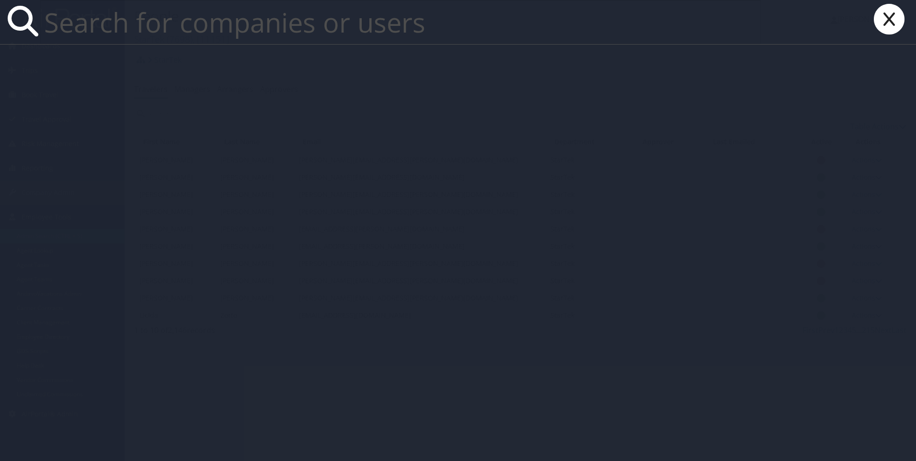
paste input "[PERSON_NAME]"
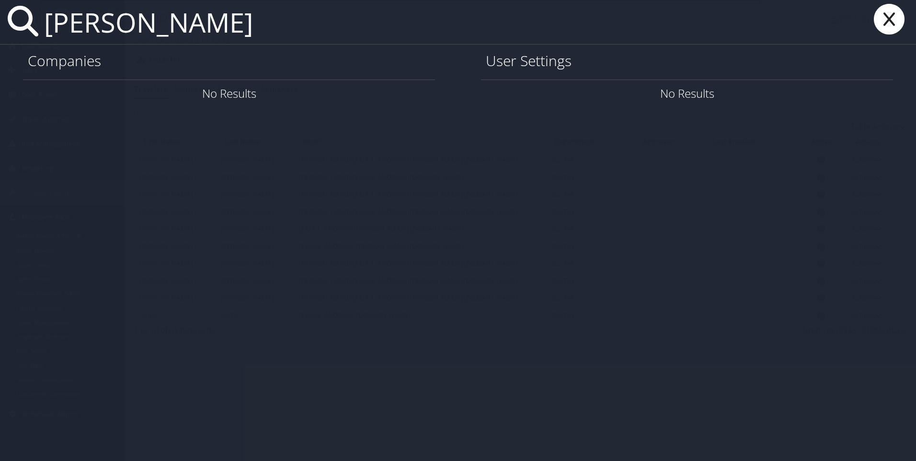
type input "[PERSON_NAME]"
click at [897, 11] on icon at bounding box center [889, 19] width 38 height 31
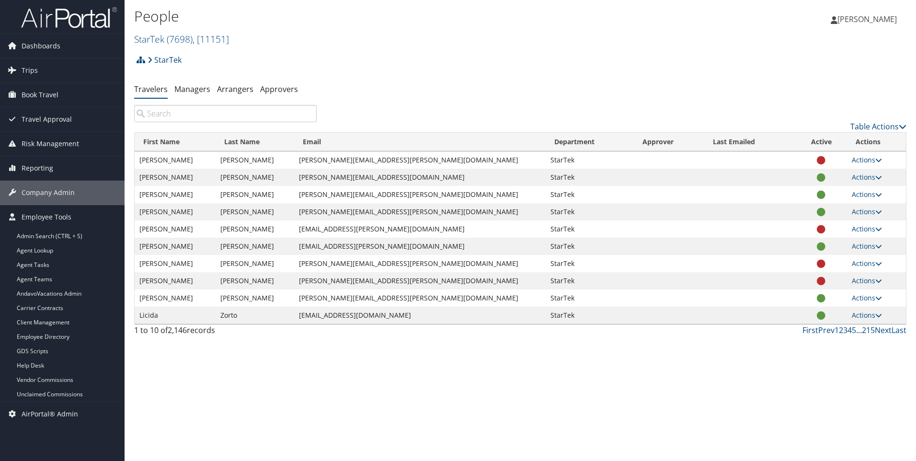
click at [188, 109] on input "search" at bounding box center [225, 113] width 182 height 17
click at [863, 175] on link "Actions" at bounding box center [866, 176] width 30 height 9
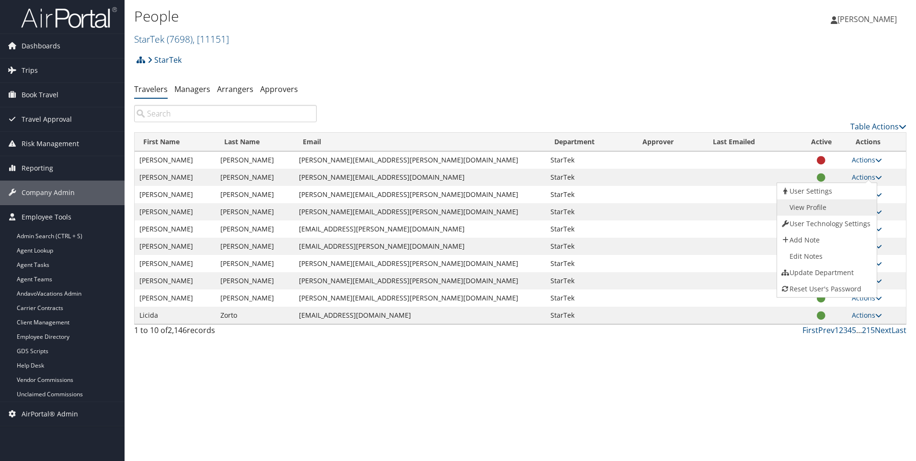
click at [797, 209] on link "View Profile" at bounding box center [825, 207] width 97 height 16
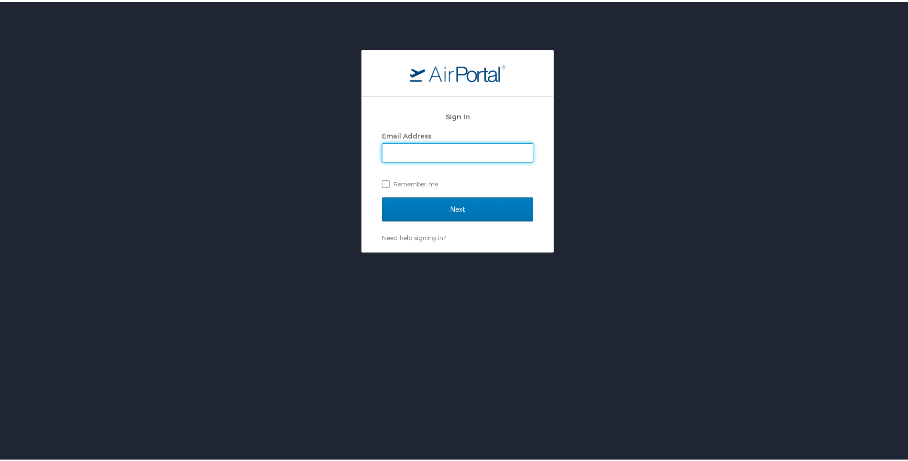
click at [399, 156] on input "Email Address" at bounding box center [458, 151] width 150 height 18
type input "[PERSON_NAME][EMAIL_ADDRESS][PERSON_NAME][DOMAIN_NAME]"
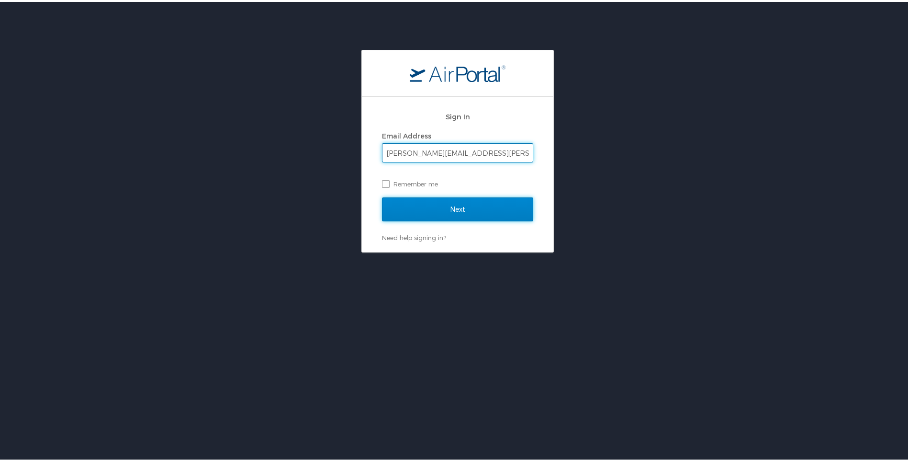
click at [424, 217] on input "Next" at bounding box center [457, 207] width 151 height 24
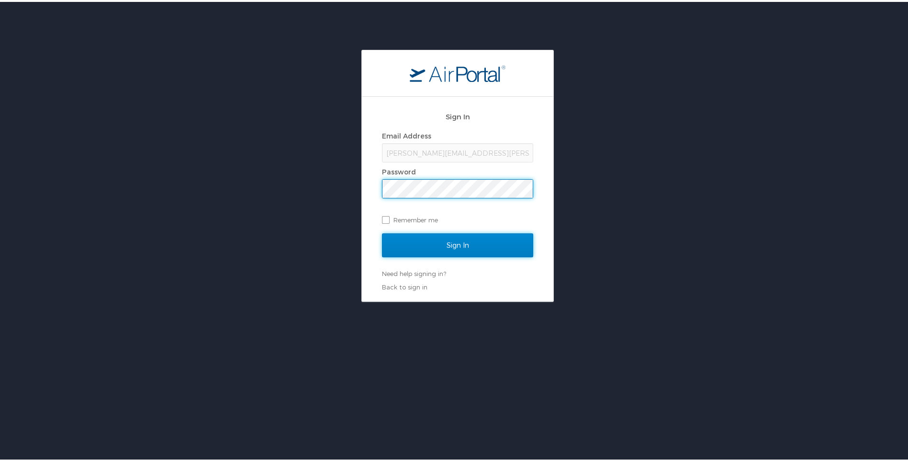
click at [429, 234] on input "Sign In" at bounding box center [457, 243] width 151 height 24
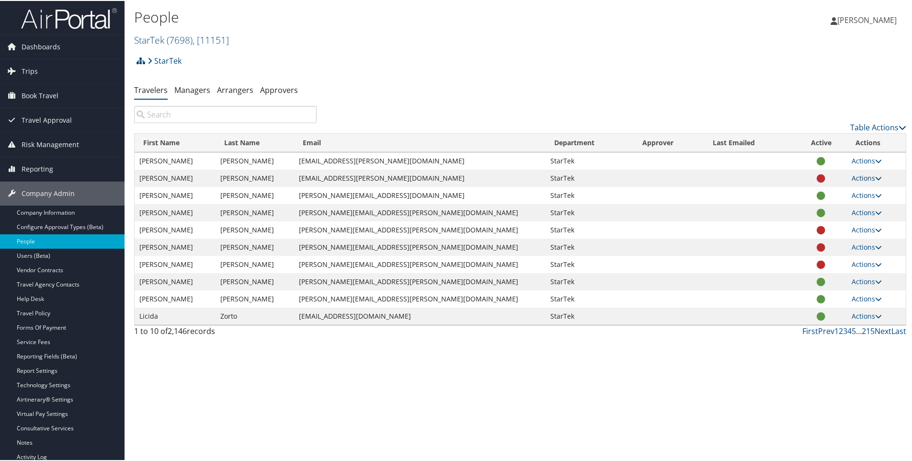
click at [875, 178] on icon at bounding box center [878, 177] width 7 height 7
click at [851, 162] on link "Actions" at bounding box center [866, 159] width 30 height 9
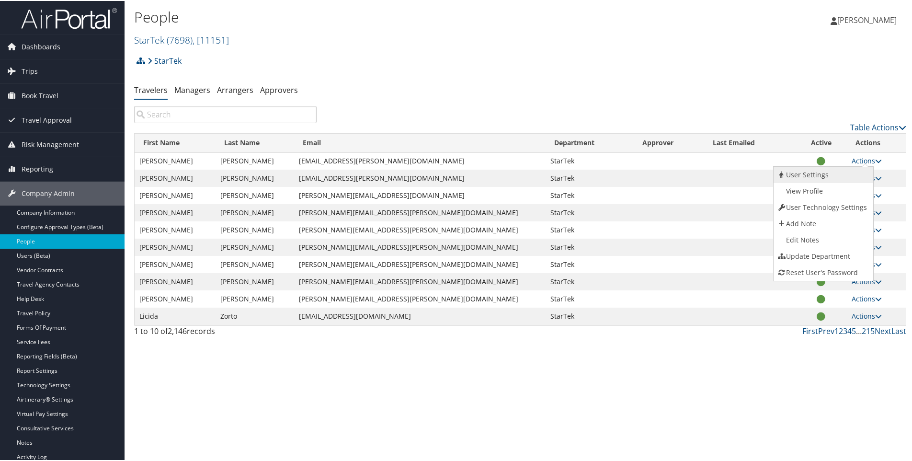
click at [839, 171] on link "User Settings" at bounding box center [821, 174] width 97 height 16
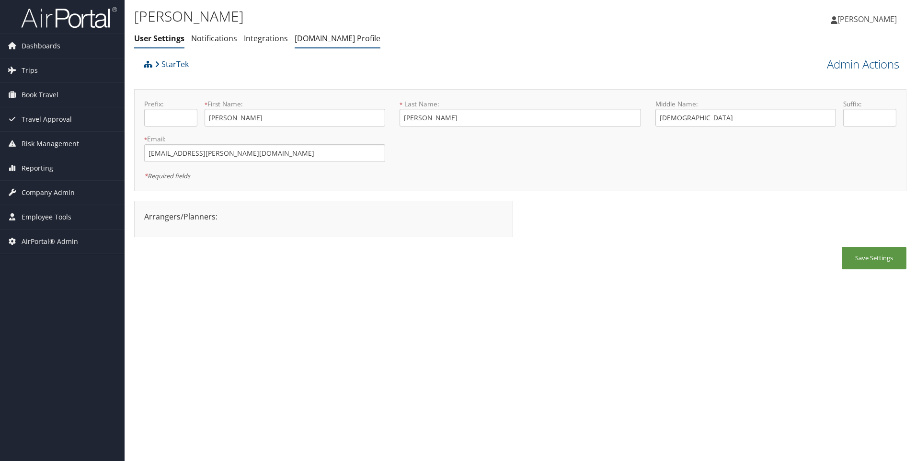
click at [343, 38] on link "[DOMAIN_NAME] Profile" at bounding box center [338, 38] width 86 height 11
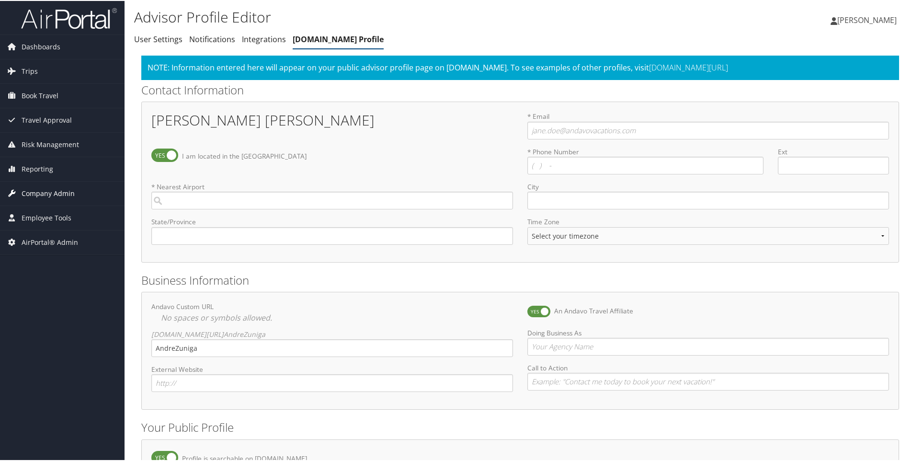
click at [55, 192] on span "Company Admin" at bounding box center [48, 193] width 53 height 24
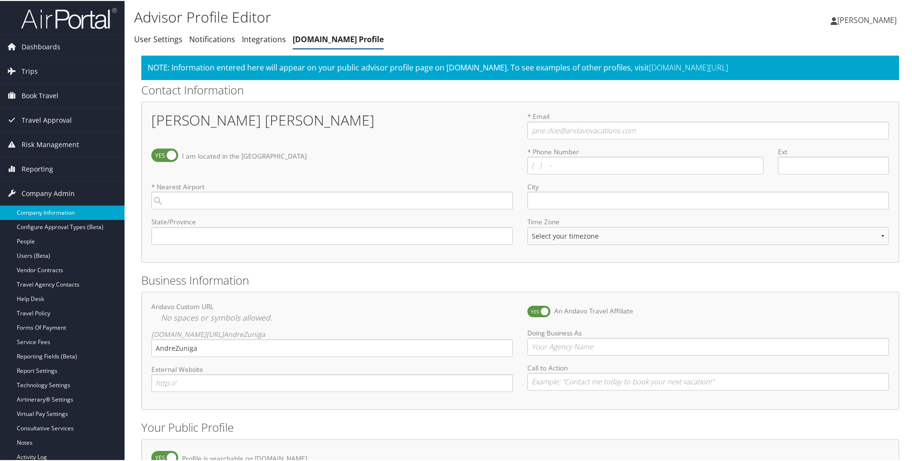
click at [58, 215] on link "Company Information" at bounding box center [62, 211] width 125 height 14
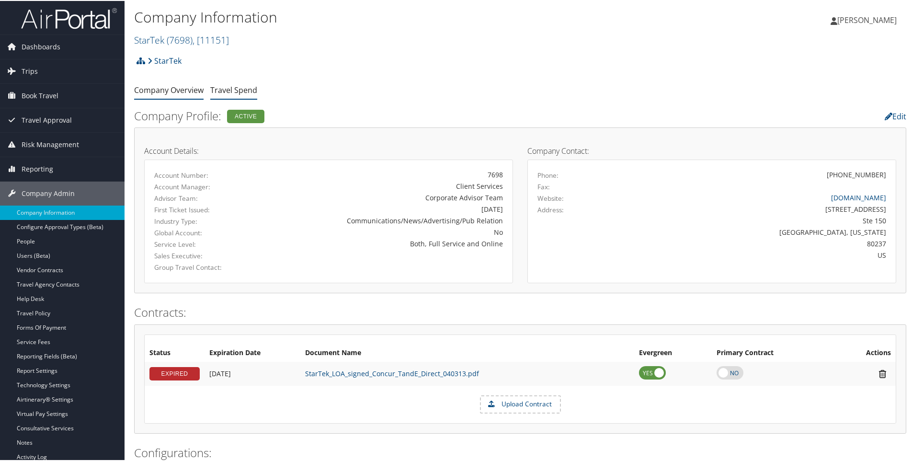
click at [235, 87] on link "Travel Spend" at bounding box center [233, 89] width 47 height 11
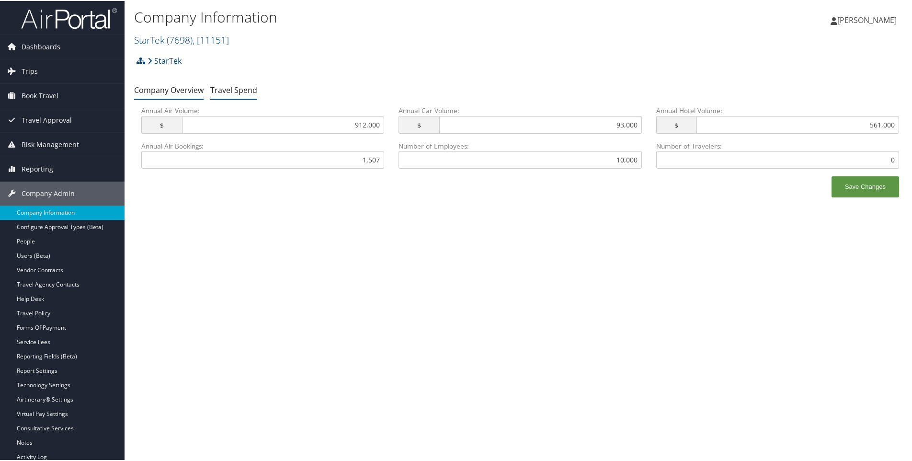
click at [189, 85] on link "Company Overview" at bounding box center [168, 89] width 69 height 11
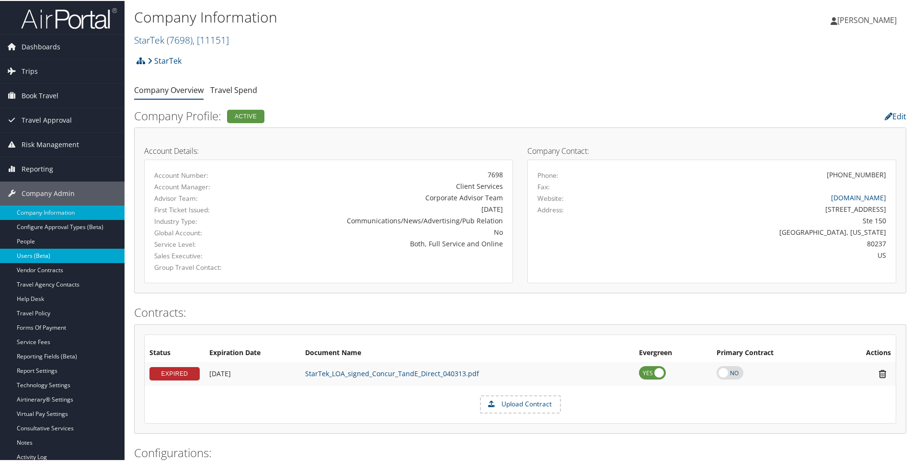
click at [61, 250] on link "Users (Beta)" at bounding box center [62, 255] width 125 height 14
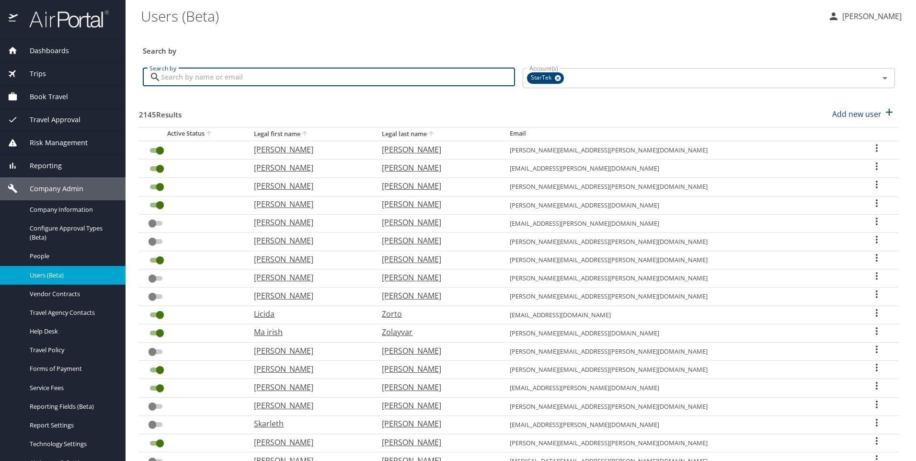
click at [224, 80] on input "Search by" at bounding box center [338, 77] width 354 height 18
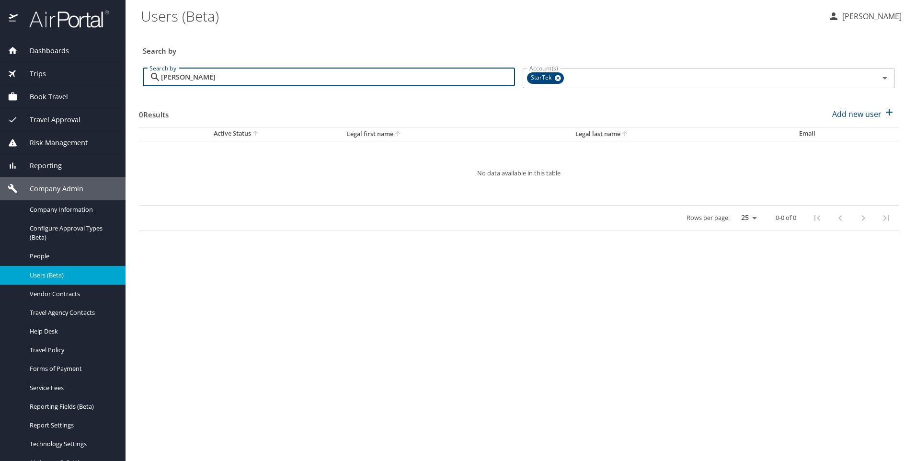
drag, startPoint x: 331, startPoint y: 73, endPoint x: 176, endPoint y: 75, distance: 155.7
click at [176, 75] on input "[PERSON_NAME]" at bounding box center [338, 77] width 354 height 18
type input "w"
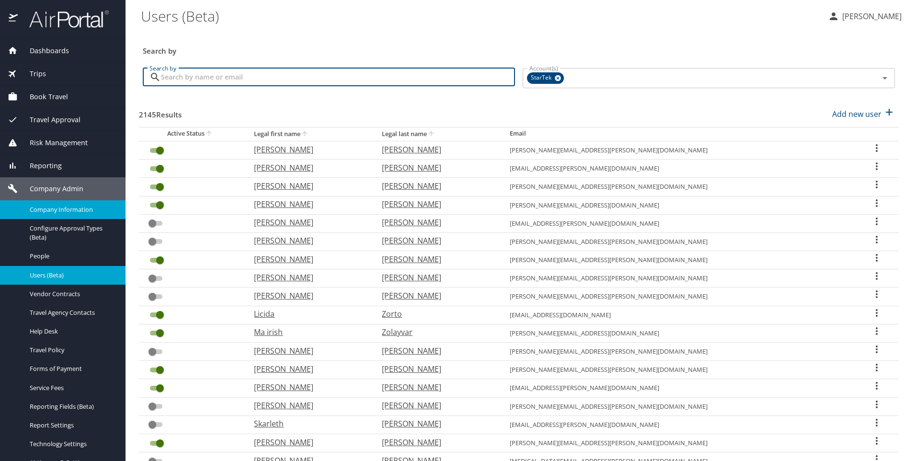
click at [58, 212] on span "Company Information" at bounding box center [72, 209] width 84 height 9
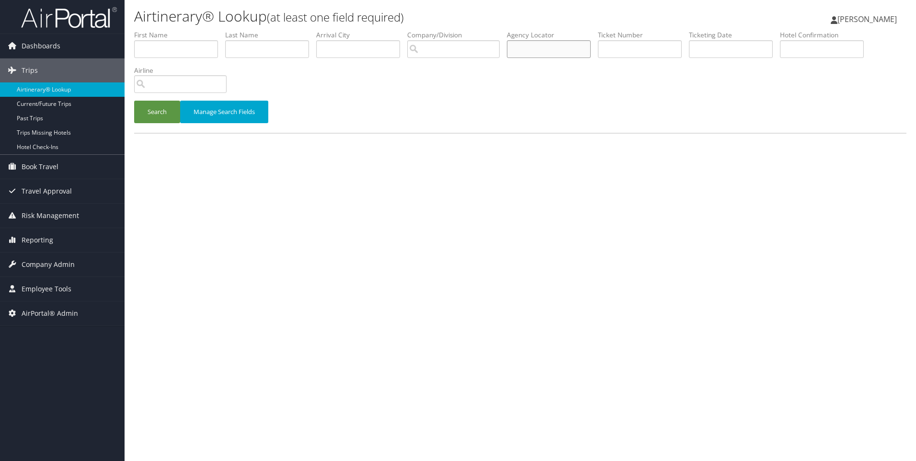
click at [535, 53] on input "text" at bounding box center [549, 49] width 84 height 18
paste input "DCKXJ9"
click at [134, 101] on button "Search" at bounding box center [157, 112] width 46 height 23
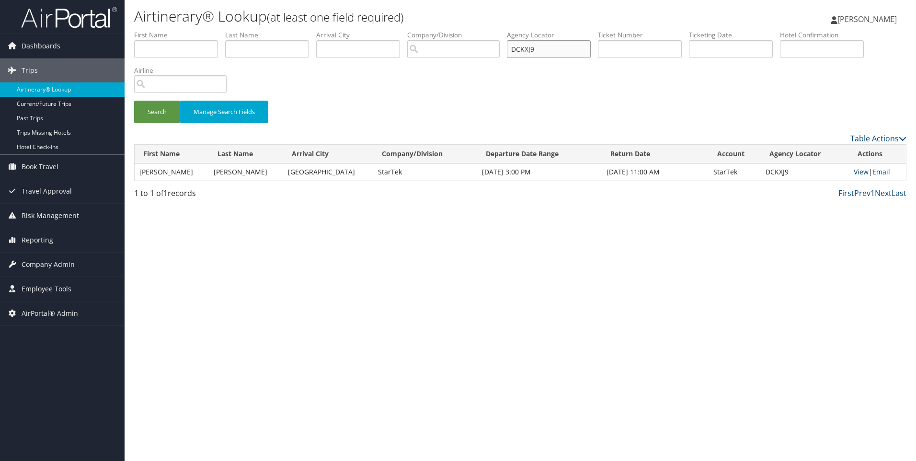
type input "DCKXJ9"
click at [861, 171] on link "View" at bounding box center [860, 171] width 15 height 9
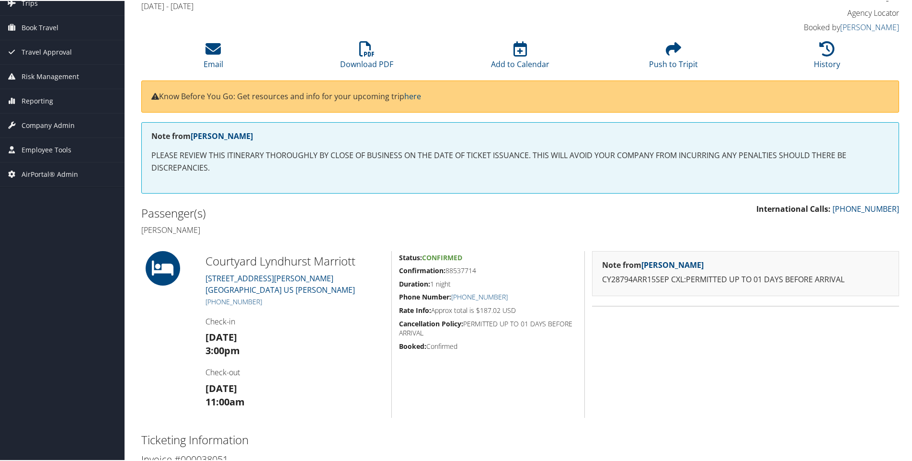
scroll to position [86, 0]
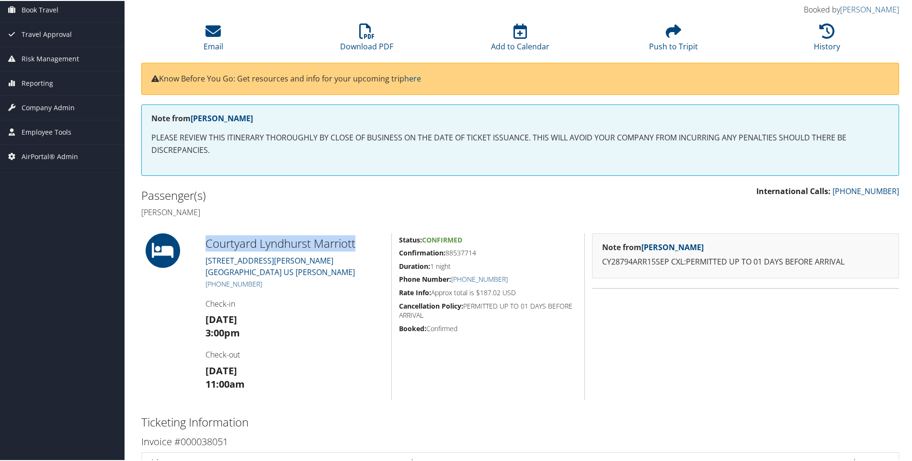
drag, startPoint x: 366, startPoint y: 239, endPoint x: 205, endPoint y: 233, distance: 161.5
click at [205, 233] on div "Courtyard [GEOGRAPHIC_DATA][STREET_ADDRESS][PERSON_NAME] [PERSON_NAME] [PHONE_N…" at bounding box center [294, 315] width 193 height 167
copy h2 "Courtyard Lyndhurst Marriott"
click at [462, 254] on h5 "Confirmation: 88537714" at bounding box center [488, 252] width 178 height 10
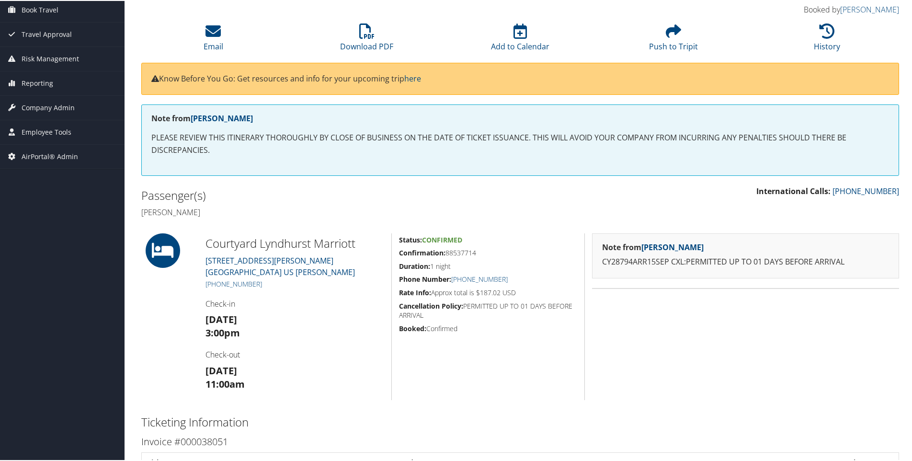
copy h5 "88537714"
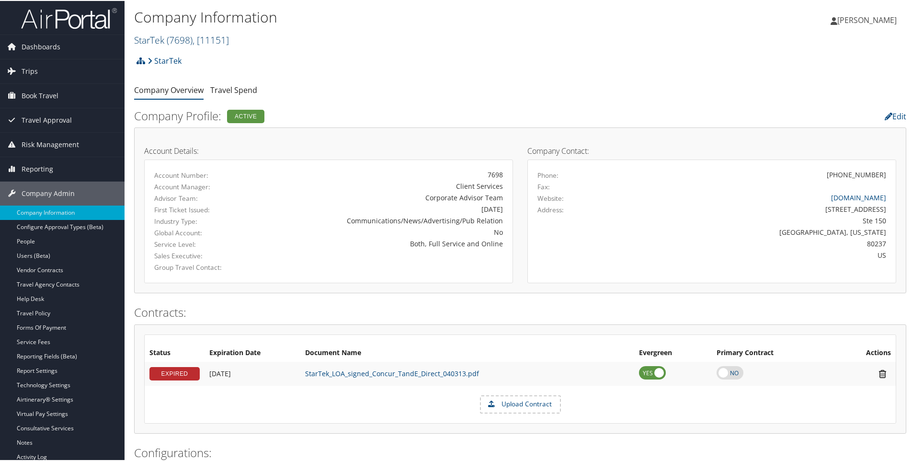
click at [170, 43] on span "( 7698 )" at bounding box center [180, 39] width 26 height 13
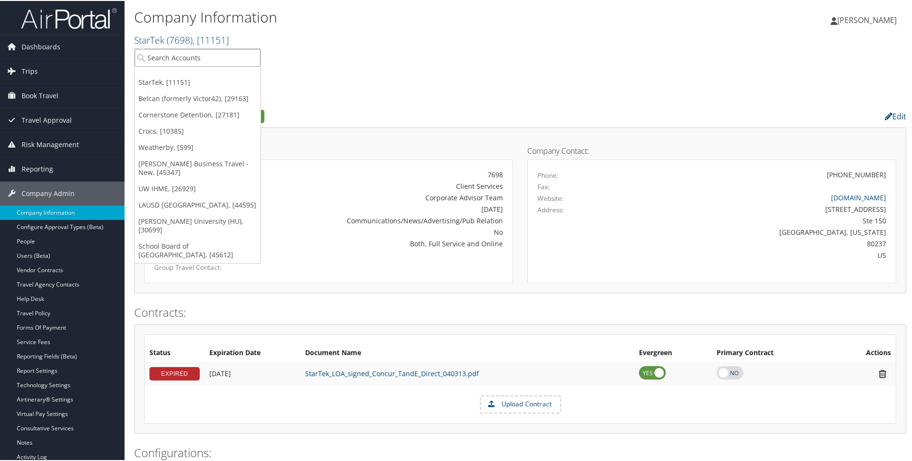
click at [181, 61] on input "search" at bounding box center [198, 57] width 126 height 18
type input "crumbl"
click at [191, 81] on div "Account" at bounding box center [197, 83] width 136 height 9
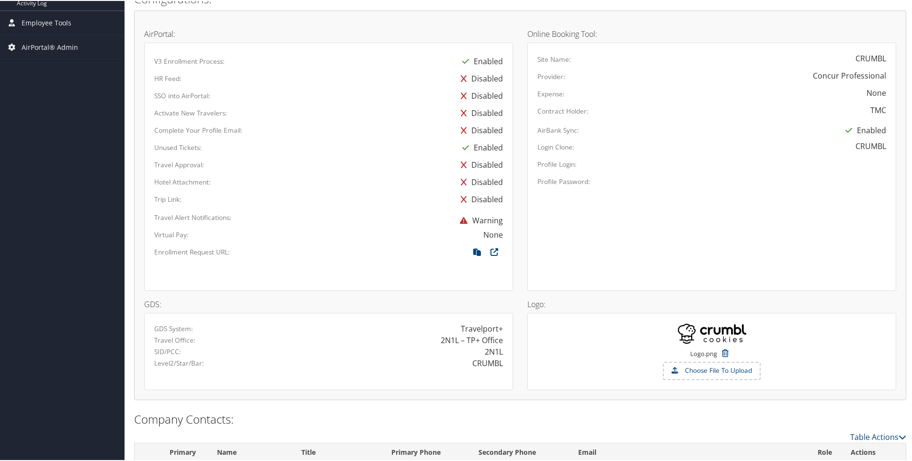
scroll to position [536, 0]
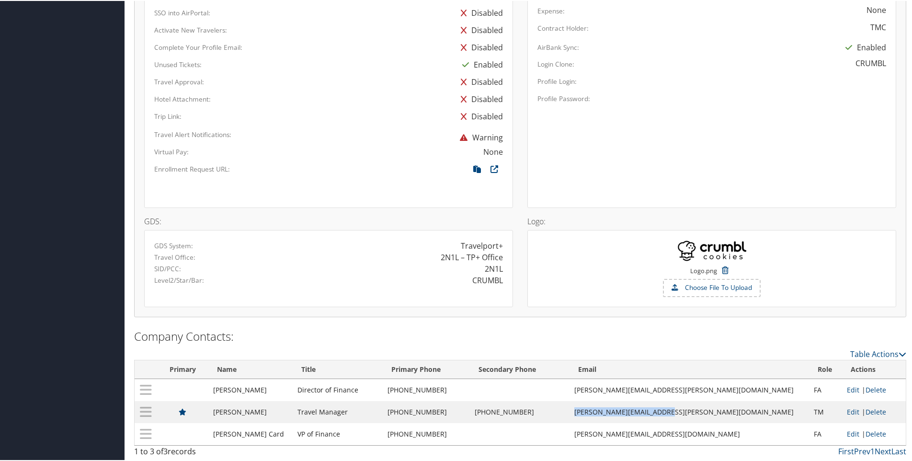
drag, startPoint x: 758, startPoint y: 411, endPoint x: 632, endPoint y: 411, distance: 126.0
click at [632, 411] on td "[PERSON_NAME][EMAIL_ADDRESS][PERSON_NAME][DOMAIN_NAME]" at bounding box center [688, 411] width 239 height 22
copy td "[PERSON_NAME][EMAIL_ADDRESS][PERSON_NAME][DOMAIN_NAME]"
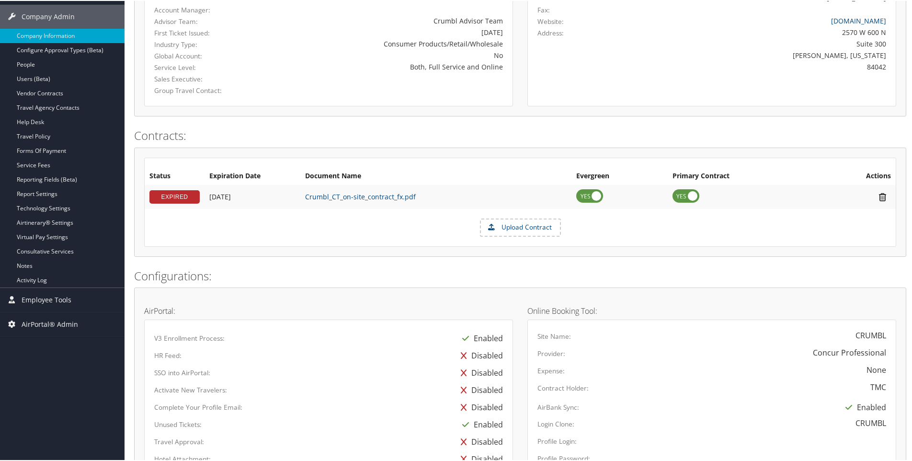
scroll to position [156, 0]
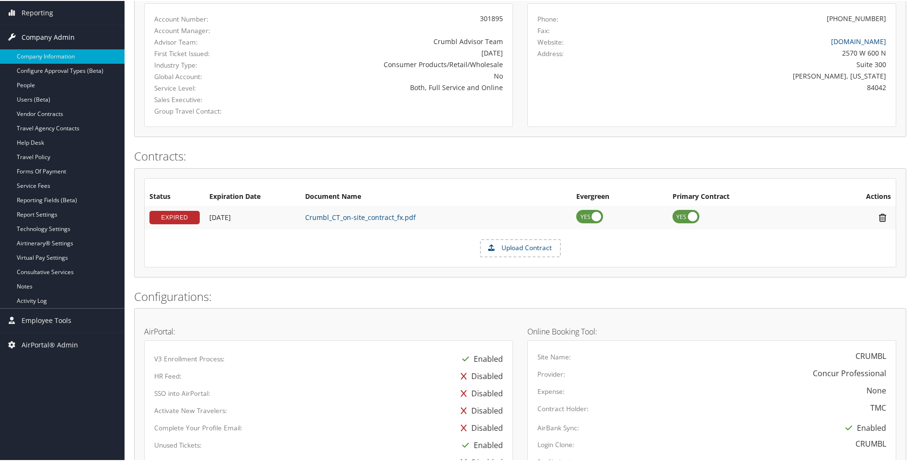
click at [48, 35] on span "Company Admin" at bounding box center [48, 36] width 53 height 24
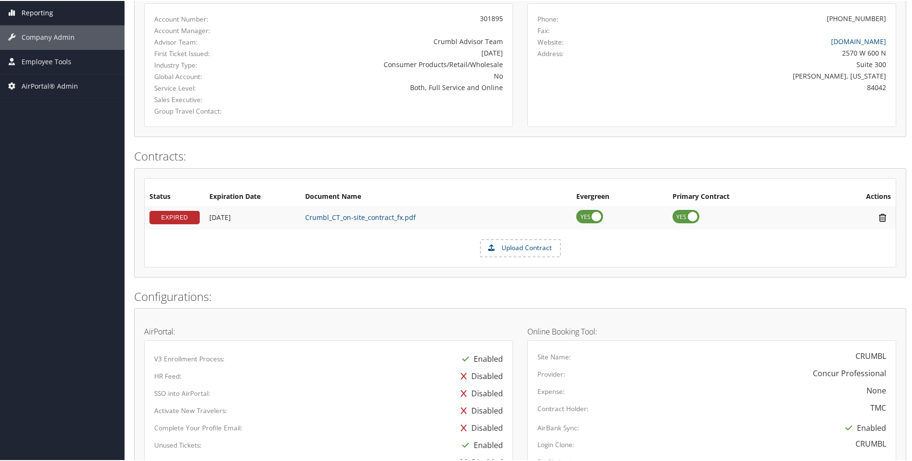
click at [38, 13] on span "Reporting" at bounding box center [38, 12] width 32 height 24
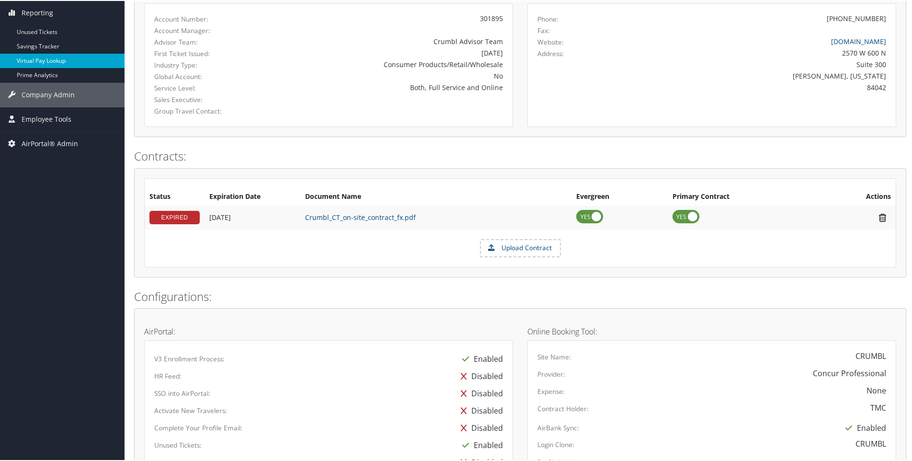
click at [47, 57] on link "Virtual Pay Lookup" at bounding box center [62, 60] width 125 height 14
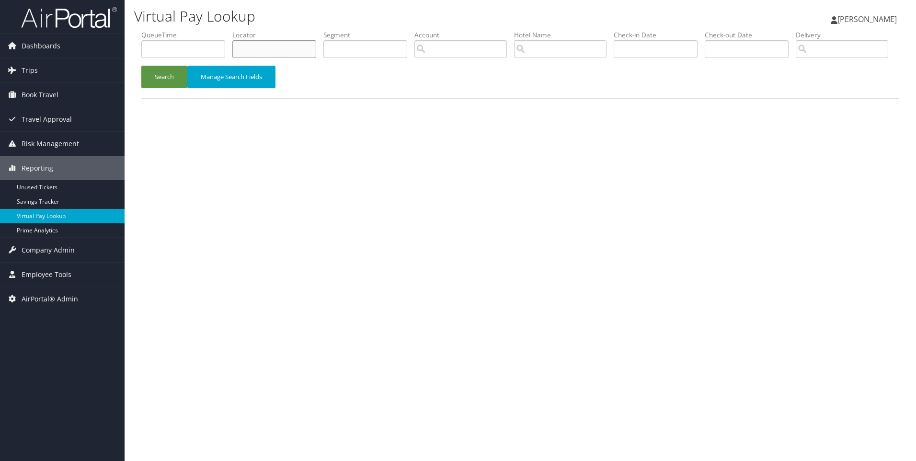
click at [262, 46] on input "text" at bounding box center [274, 49] width 84 height 18
paste input "CS9P3B"
type input "CS9P3B"
click at [141, 66] on button "Search" at bounding box center [164, 77] width 46 height 23
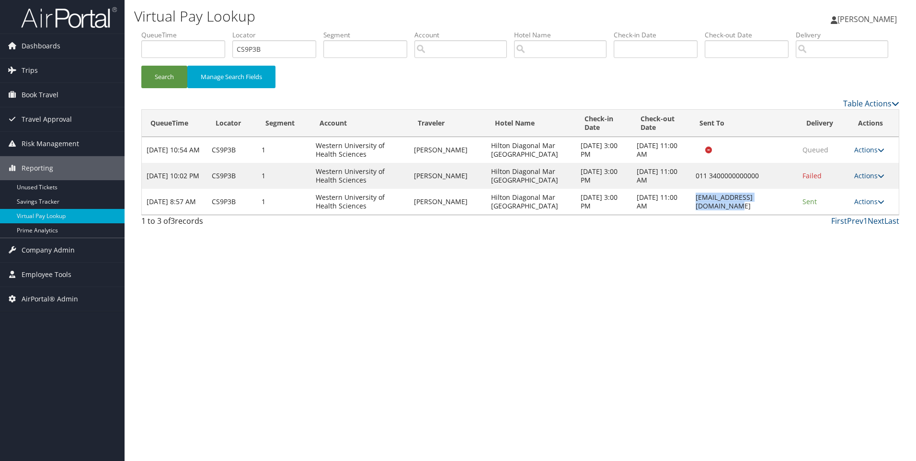
drag, startPoint x: 771, startPoint y: 231, endPoint x: 675, endPoint y: 230, distance: 96.3
click at [691, 215] on td "BCNDM_Barcelona@Hilton.com" at bounding box center [744, 202] width 107 height 26
copy td "BCNDM_Barcelona@Hilton.com"
click at [866, 206] on link "Actions" at bounding box center [869, 201] width 30 height 9
click at [855, 256] on link "View Itinerary" at bounding box center [852, 248] width 60 height 16
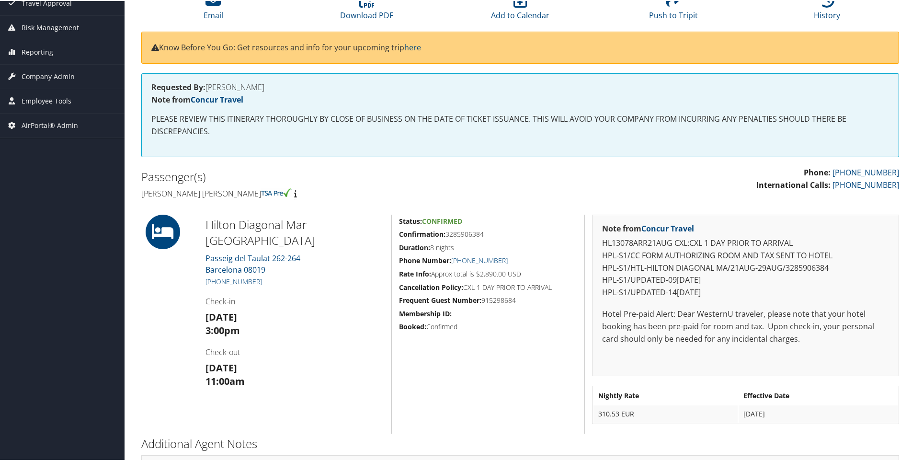
scroll to position [122, 0]
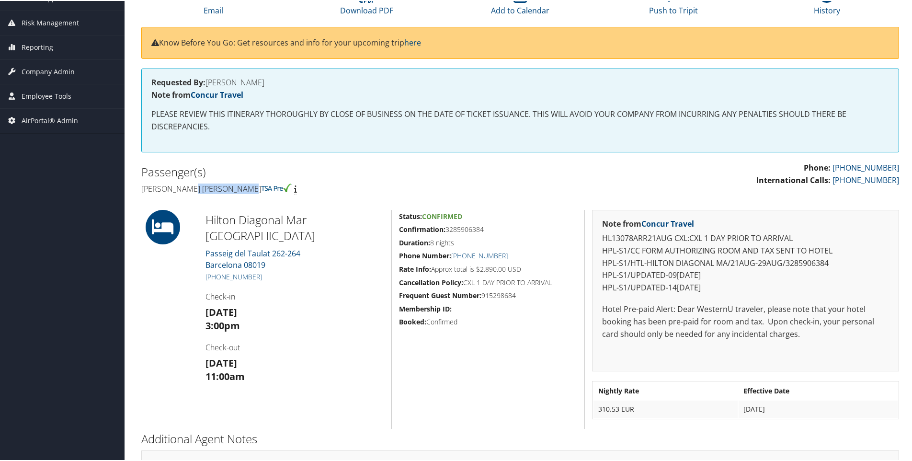
drag, startPoint x: 193, startPoint y: 189, endPoint x: 261, endPoint y: 195, distance: 68.2
click at [261, 195] on div "Passenger(s) [PERSON_NAME] [PERSON_NAME]" at bounding box center [327, 179] width 386 height 36
copy h4 "Bondad Brown"
click at [472, 229] on h5 "Confirmation: 3285906384" at bounding box center [488, 229] width 178 height 10
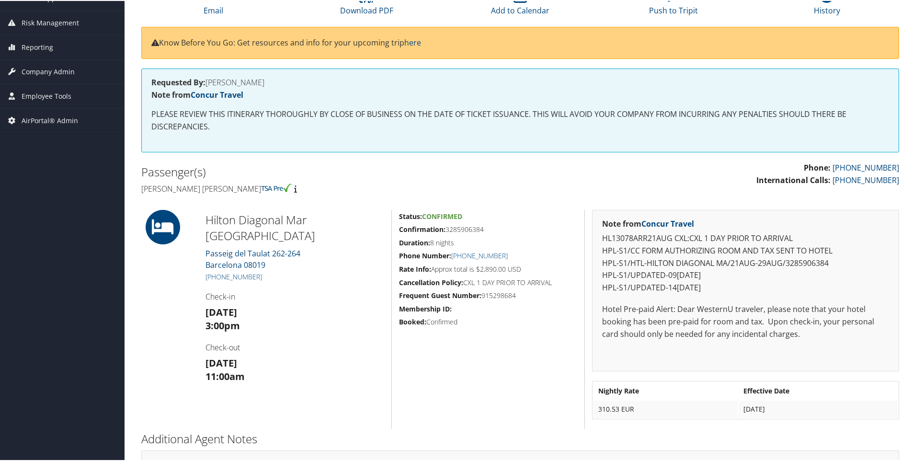
copy h5 "3285906384"
drag, startPoint x: 257, startPoint y: 192, endPoint x: 138, endPoint y: 194, distance: 119.3
click at [138, 194] on div "Passenger(s) [PERSON_NAME] [PERSON_NAME]" at bounding box center [327, 179] width 386 height 36
copy h4 "[PERSON_NAME] [PERSON_NAME]"
